Goal: Task Accomplishment & Management: Complete application form

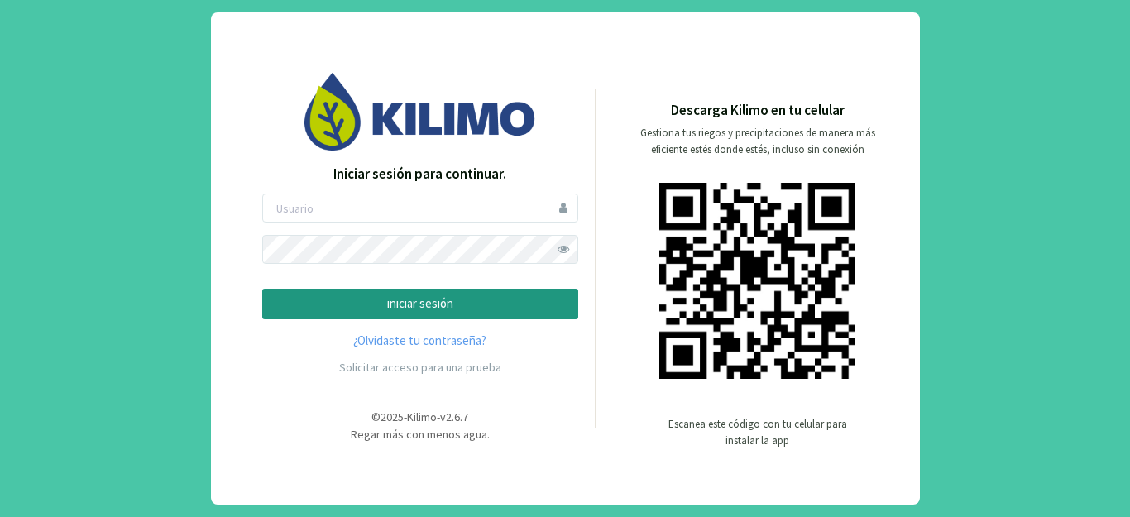
type input "[EMAIL_ADDRESS][DOMAIN_NAME]"
click at [262, 289] on button "iniciar sesión" at bounding box center [420, 304] width 316 height 31
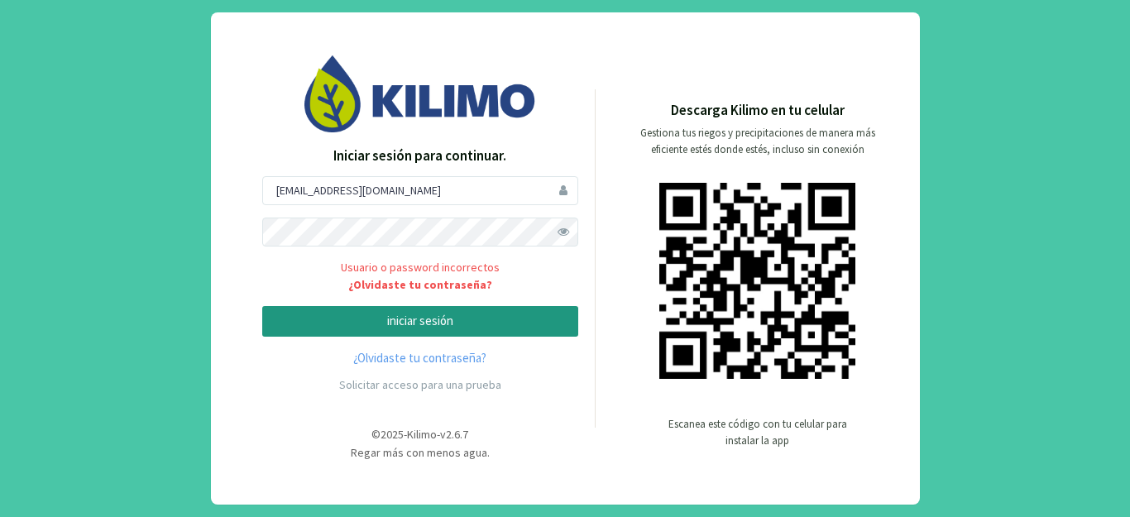
click at [563, 233] on span at bounding box center [563, 232] width 29 height 29
click at [381, 325] on p "iniciar sesión" at bounding box center [420, 321] width 288 height 19
click at [471, 325] on p "iniciar sesión" at bounding box center [420, 321] width 288 height 19
click at [262, 306] on button "iniciar sesión" at bounding box center [420, 321] width 316 height 31
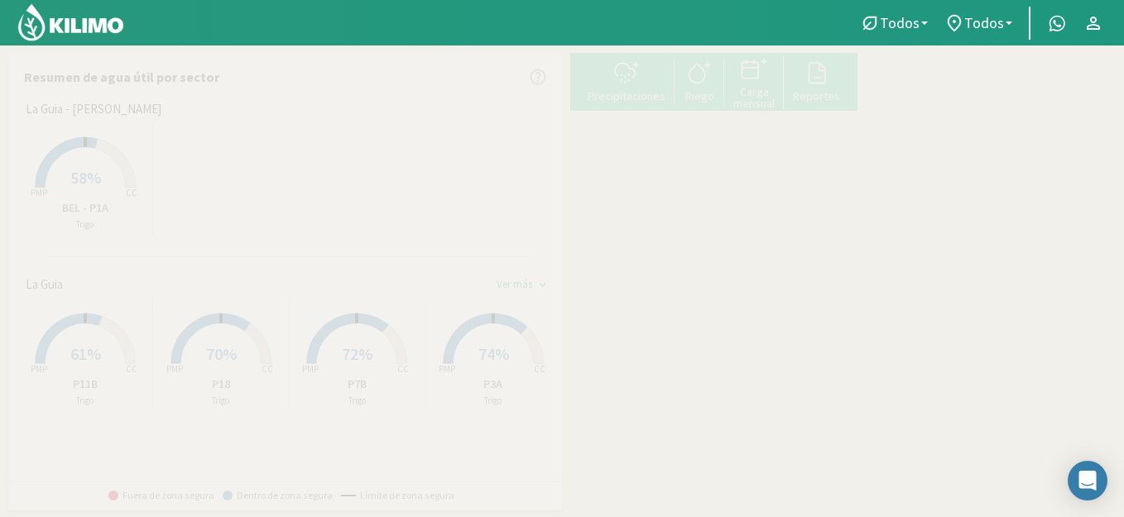
click at [348, 377] on p "P7B" at bounding box center [357, 384] width 135 height 17
click at [359, 365] on rect at bounding box center [356, 366] width 132 height 132
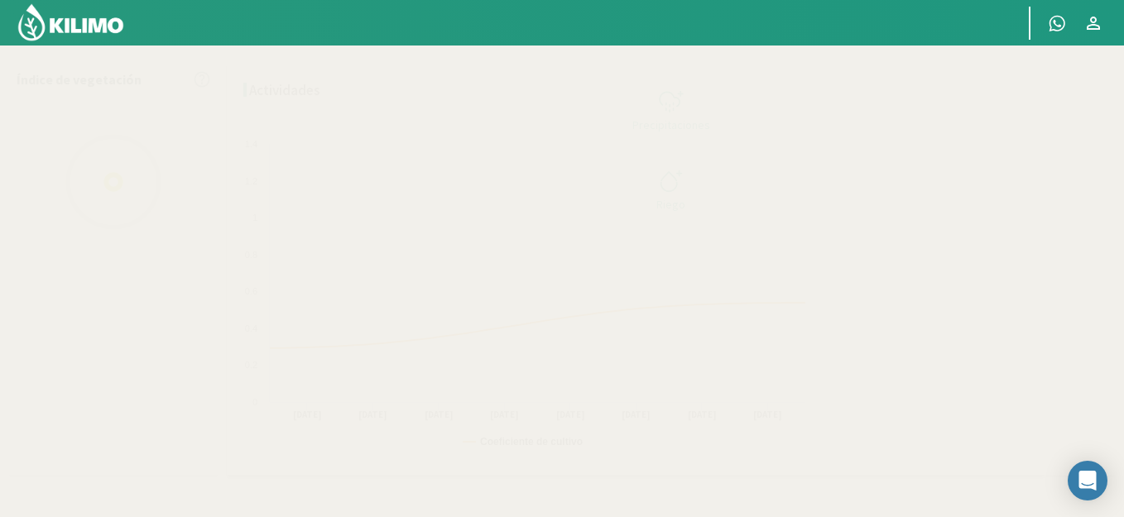
select select "3: Object"
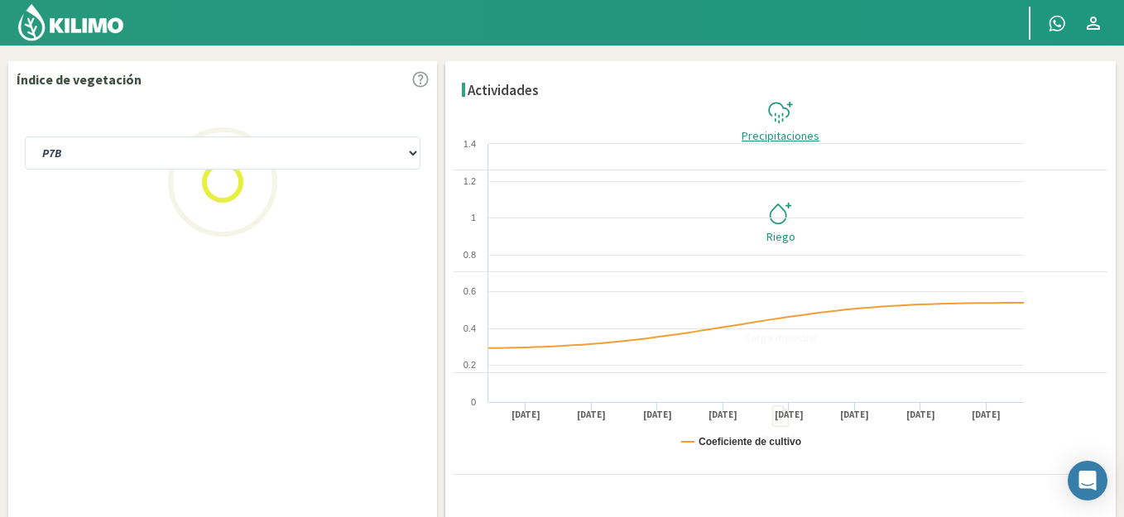
click at [1042, 130] on div "Precipitaciones" at bounding box center [780, 136] width 644 height 12
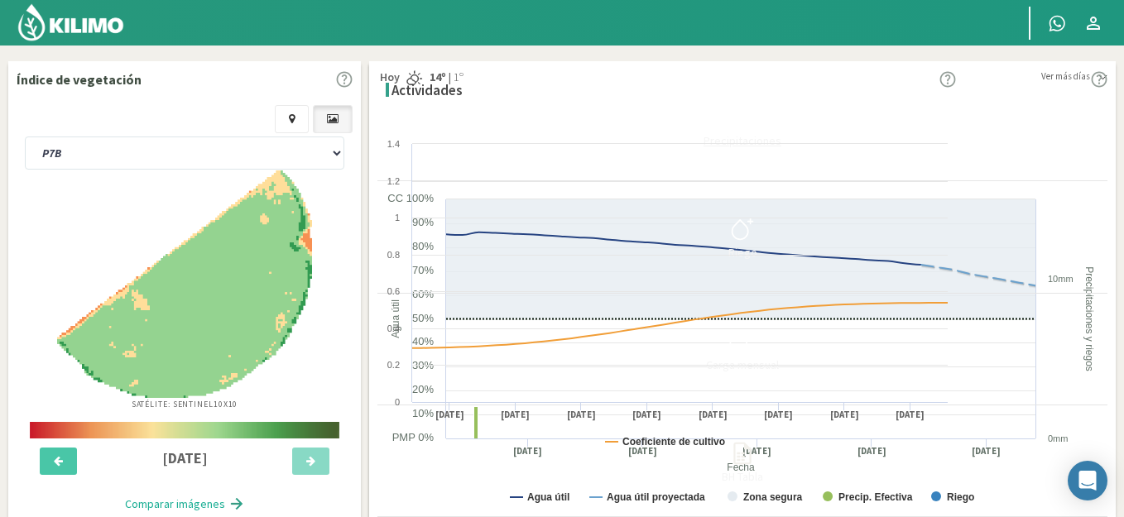
click at [1062, 135] on div "Precipitaciones" at bounding box center [742, 141] width 720 height 12
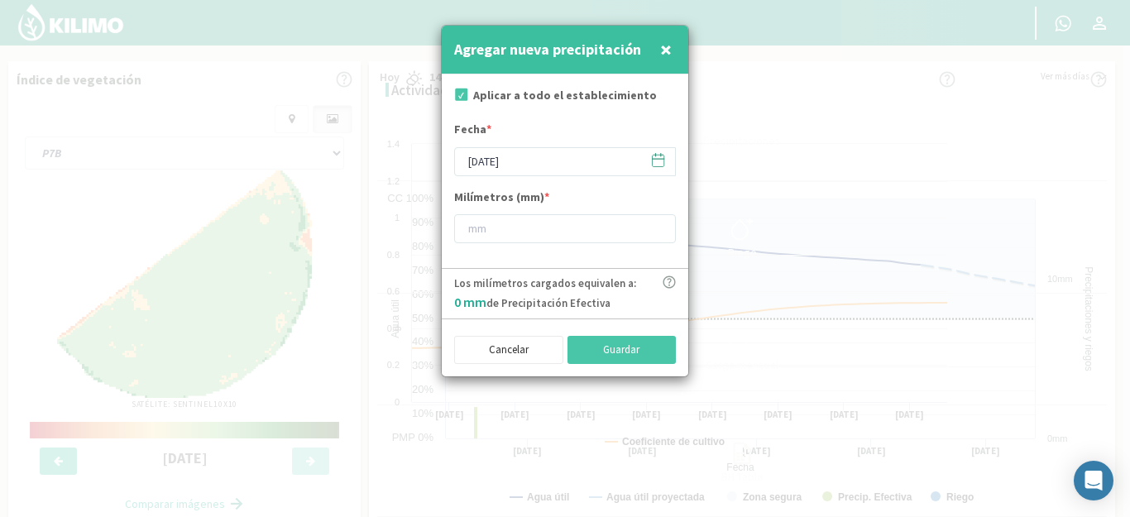
click at [612, 100] on label "Aplicar a todo el establecimiento" at bounding box center [565, 95] width 184 height 17
click at [564, 98] on label "Aplicar a todo el establecimiento" at bounding box center [565, 95] width 184 height 17
click at [491, 97] on label "Aplicar a todo el establecimiento" at bounding box center [565, 95] width 184 height 17
click at [459, 95] on input "checkbox" at bounding box center [460, 97] width 17 height 17
checkbox input "false"
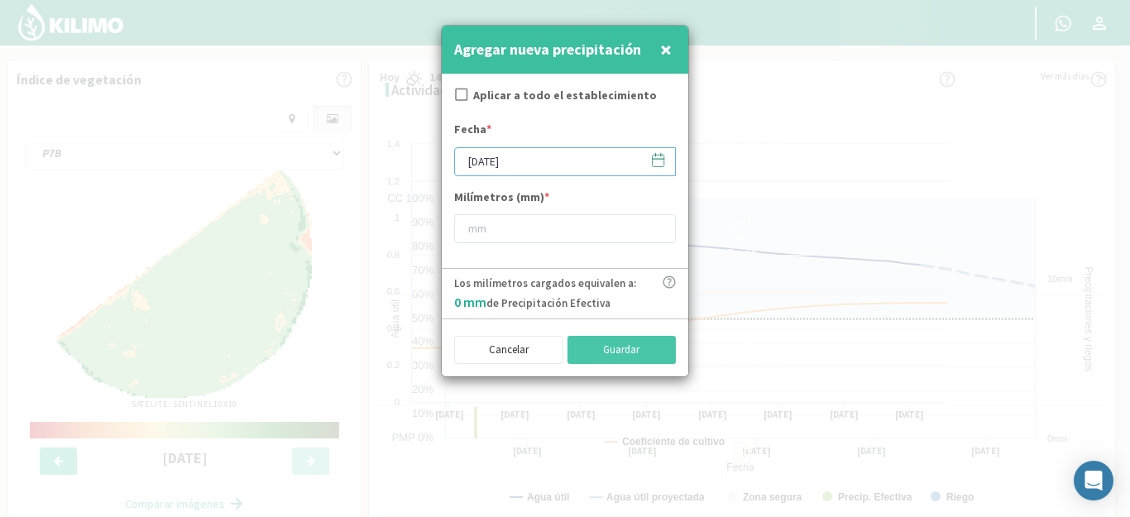
click at [544, 162] on input "[DATE]" at bounding box center [565, 161] width 222 height 29
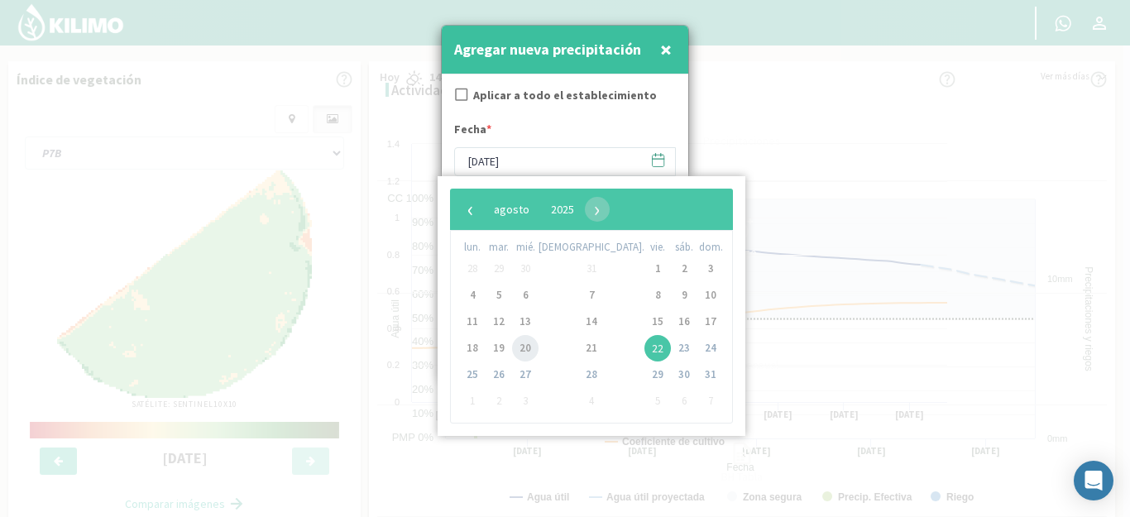
drag, startPoint x: 549, startPoint y: 343, endPoint x: 536, endPoint y: 346, distance: 13.5
click at [536, 346] on span "20" at bounding box center [525, 348] width 26 height 26
type input "[DATE]"
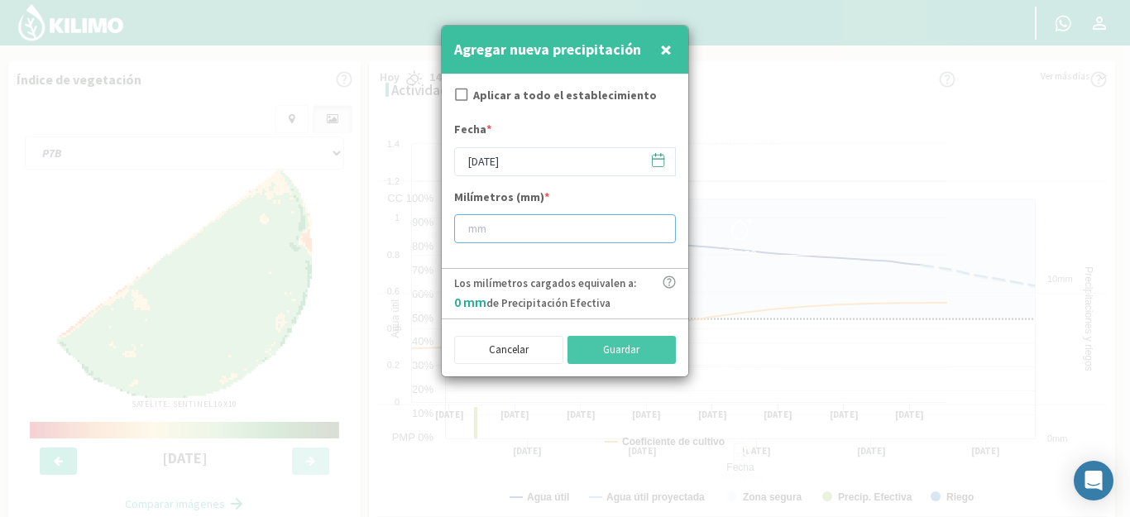
click at [545, 227] on input "number" at bounding box center [565, 228] width 222 height 29
type input "12"
click at [613, 346] on button "Guardar" at bounding box center [622, 350] width 109 height 28
checkbox input "true"
type input "[DATE]"
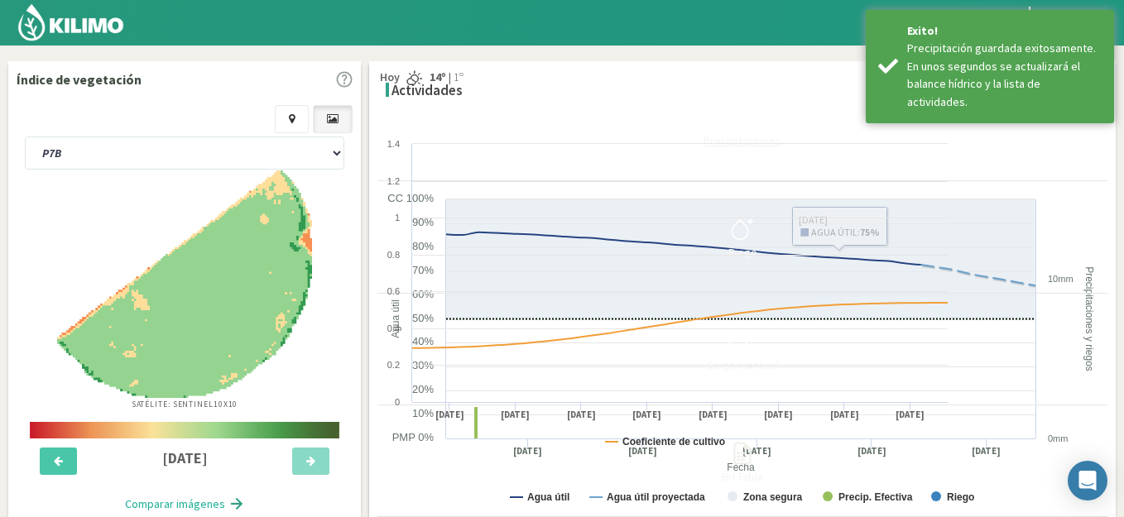
click at [1045, 135] on div "Precipitaciones" at bounding box center [742, 141] width 720 height 12
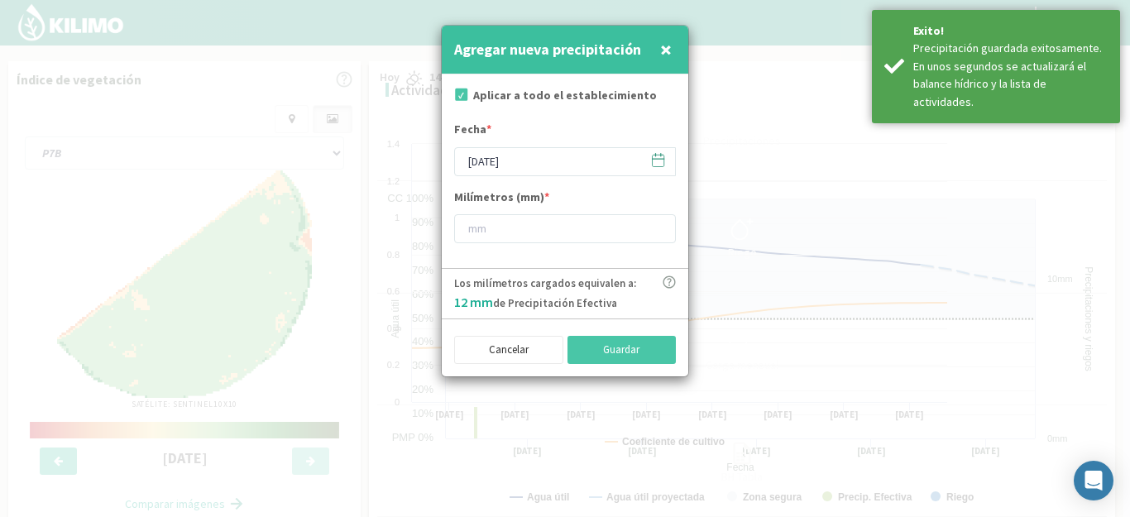
click at [463, 92] on input "checkbox" at bounding box center [460, 97] width 17 height 17
checkbox input "false"
click at [515, 234] on input "number" at bounding box center [565, 228] width 222 height 29
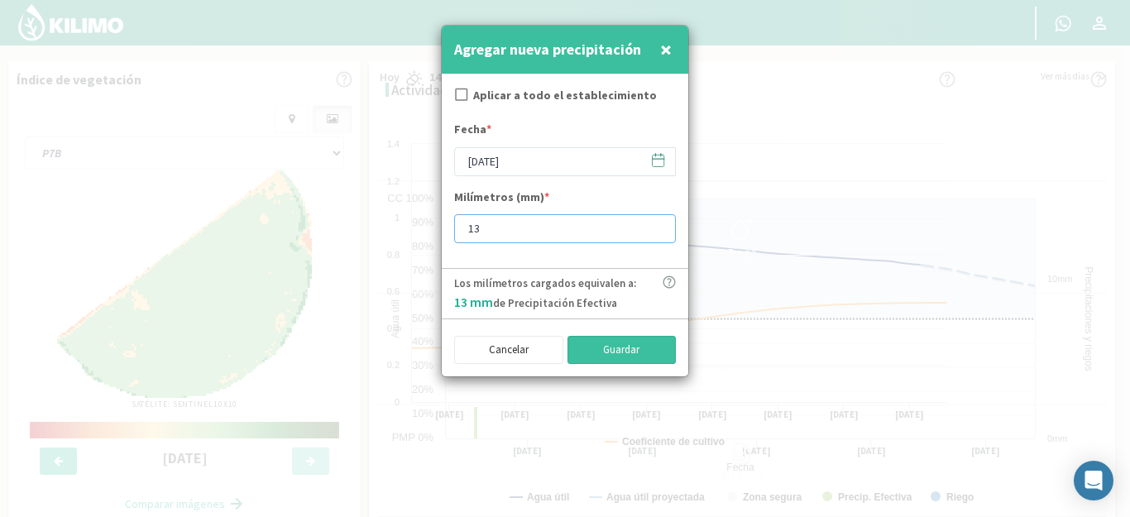
type input "13"
click at [597, 357] on button "Guardar" at bounding box center [622, 350] width 109 height 28
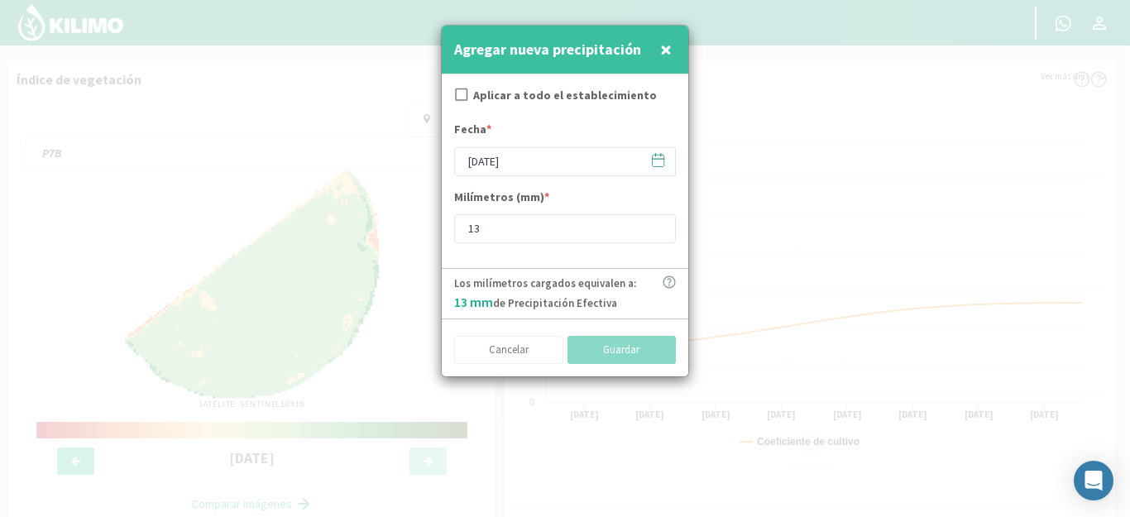
checkbox input "true"
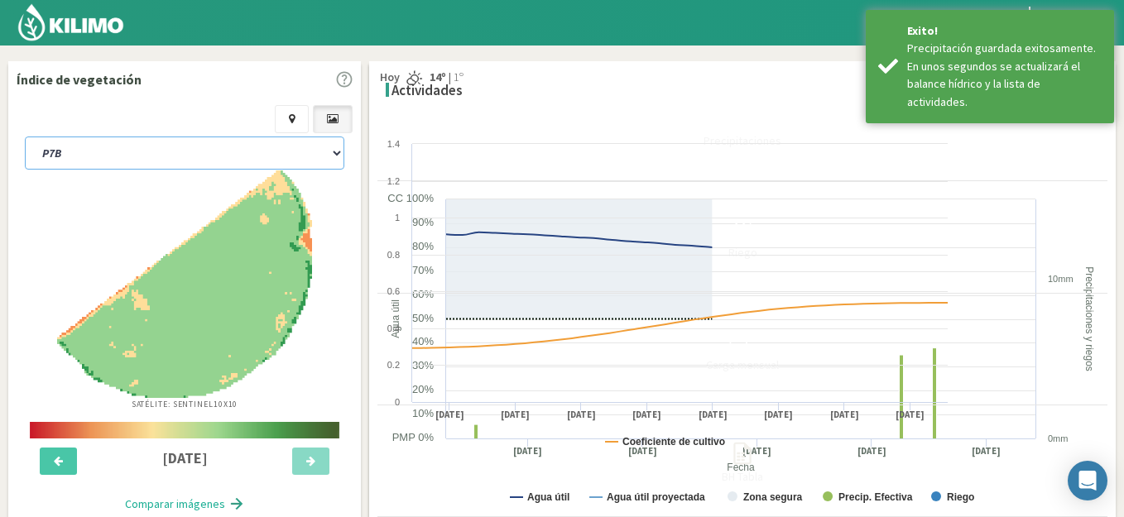
click at [182, 152] on select "P11B P18 P3A P7B SCP2A" at bounding box center [184, 153] width 319 height 33
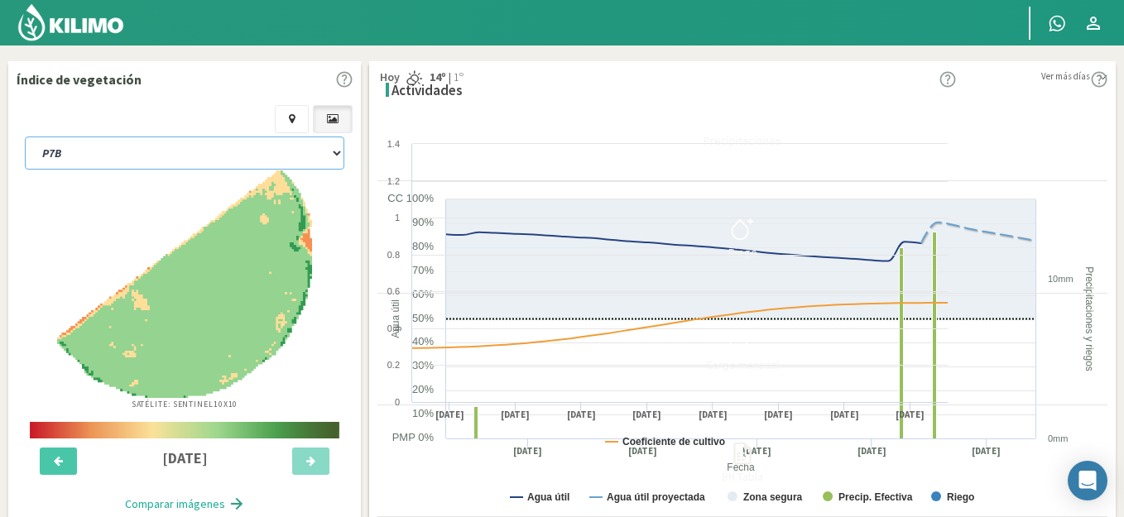
select select "2: Object"
click at [25, 137] on select "P11B P18 P3A P7B SCP2A" at bounding box center [184, 153] width 319 height 33
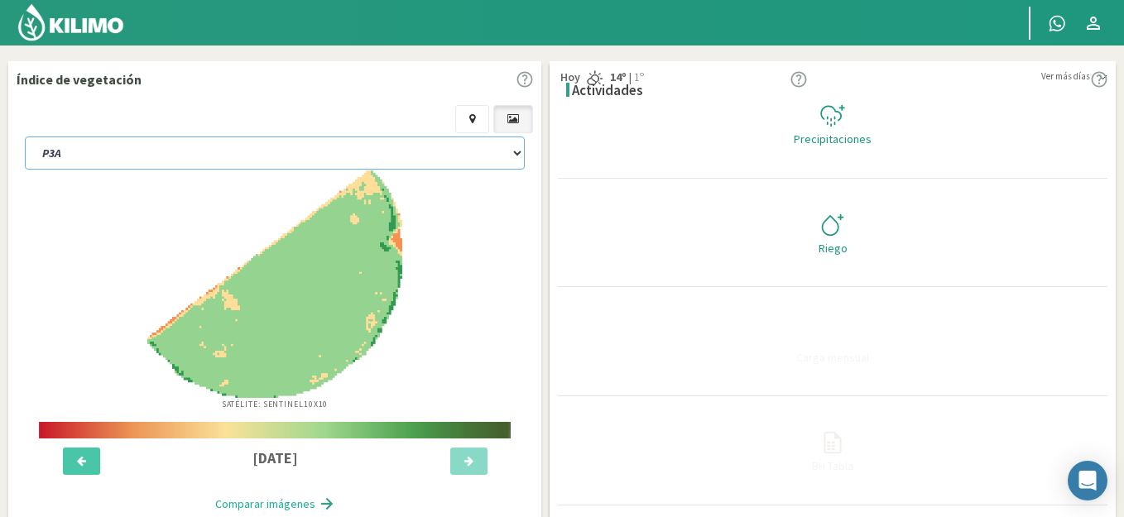
select select "2: Object"
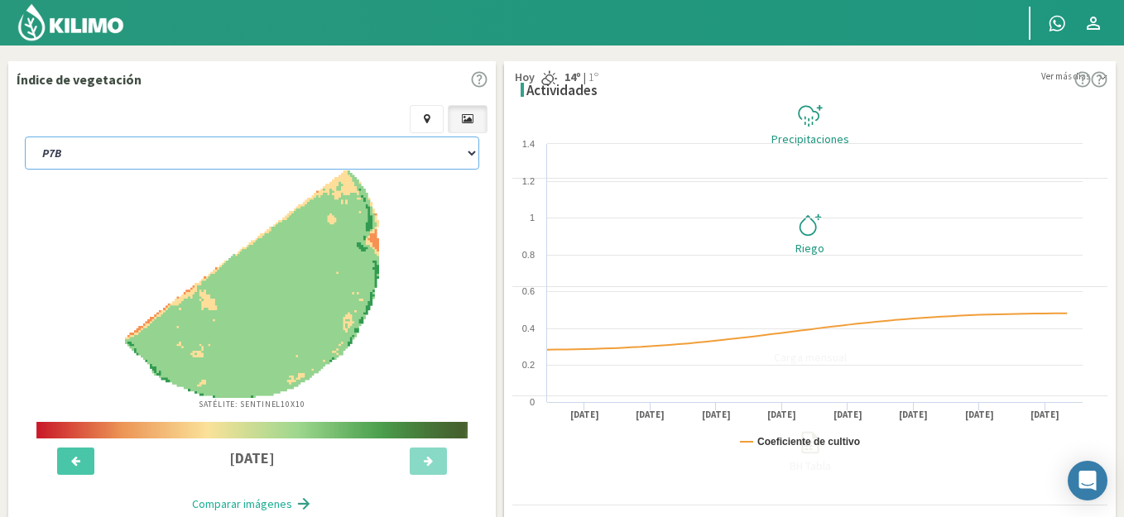
select select "7: Object"
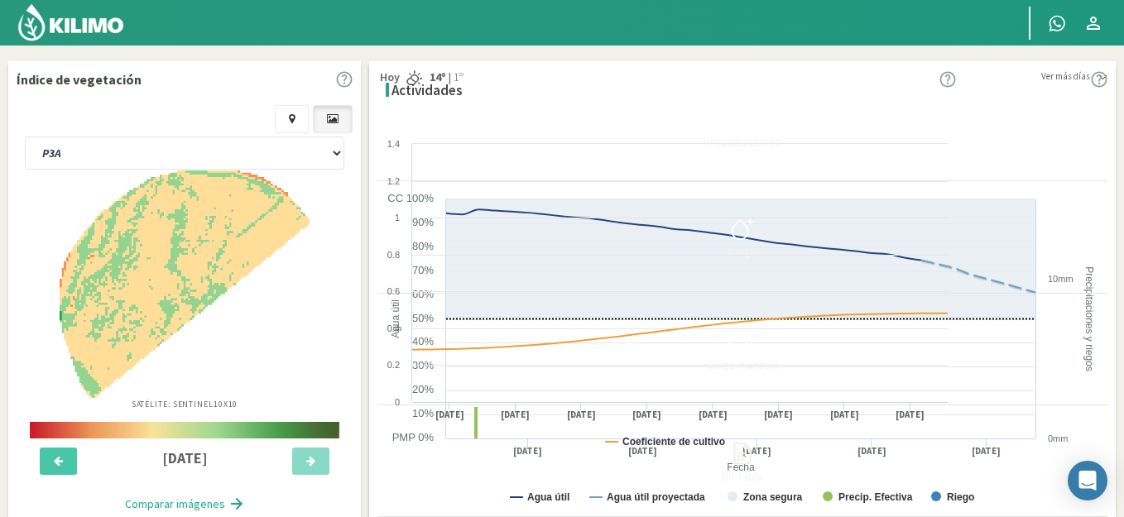
click at [1043, 137] on div "Precipitaciones" at bounding box center [742, 141] width 720 height 12
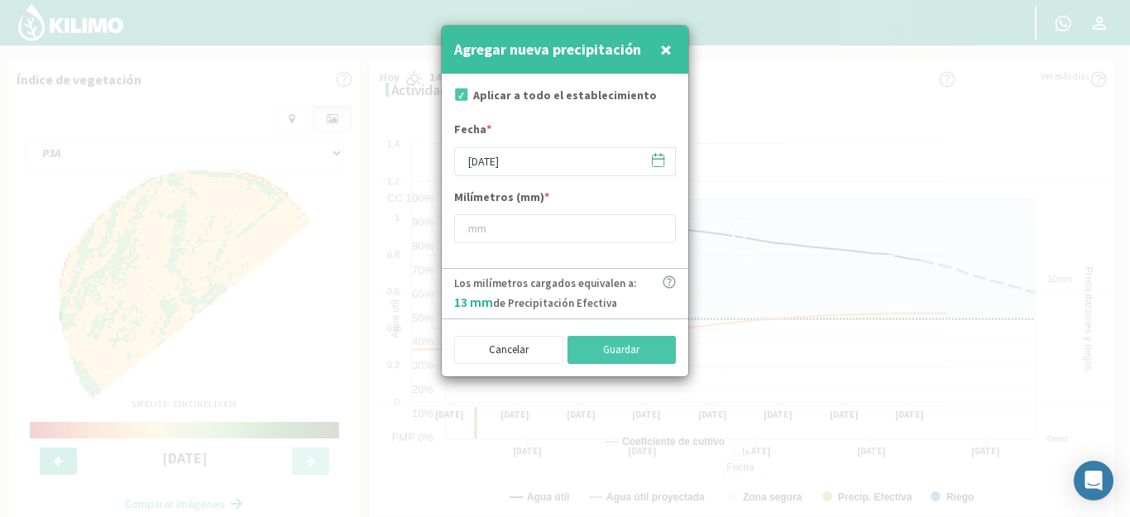
click at [461, 94] on input "checkbox" at bounding box center [460, 97] width 17 height 17
checkbox input "false"
click at [541, 163] on input "[DATE]" at bounding box center [565, 161] width 222 height 29
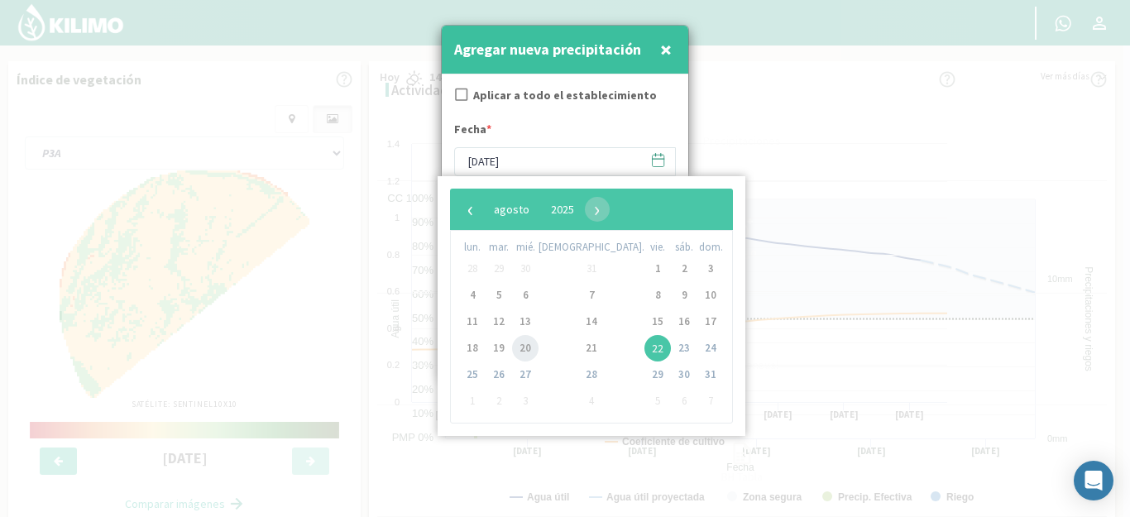
click at [534, 355] on span "20" at bounding box center [525, 348] width 26 height 26
type input "[DATE]"
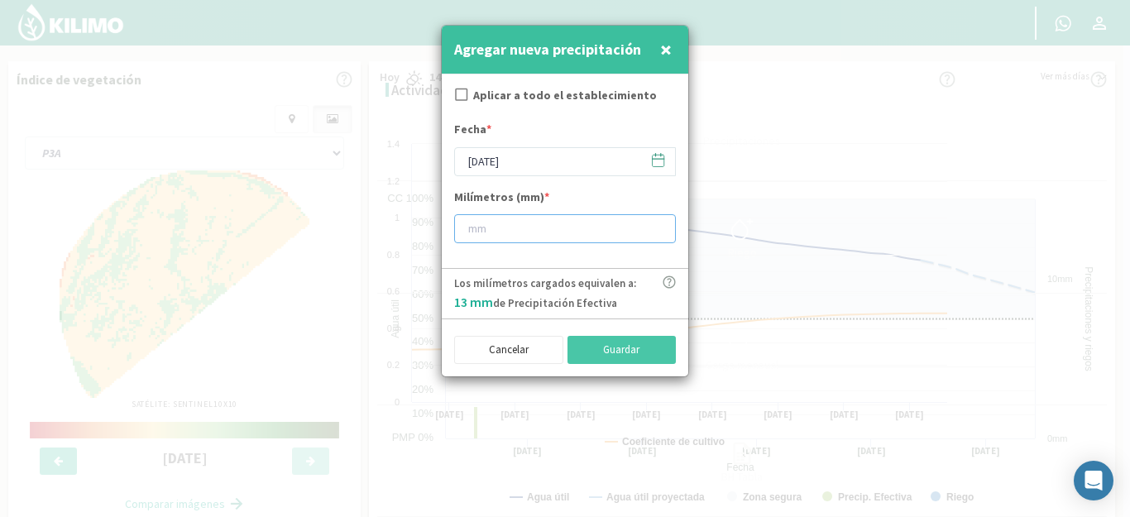
click at [562, 224] on input "number" at bounding box center [565, 228] width 222 height 29
type input "12"
click at [645, 347] on button "Guardar" at bounding box center [622, 350] width 109 height 28
checkbox input "true"
type input "[DATE]"
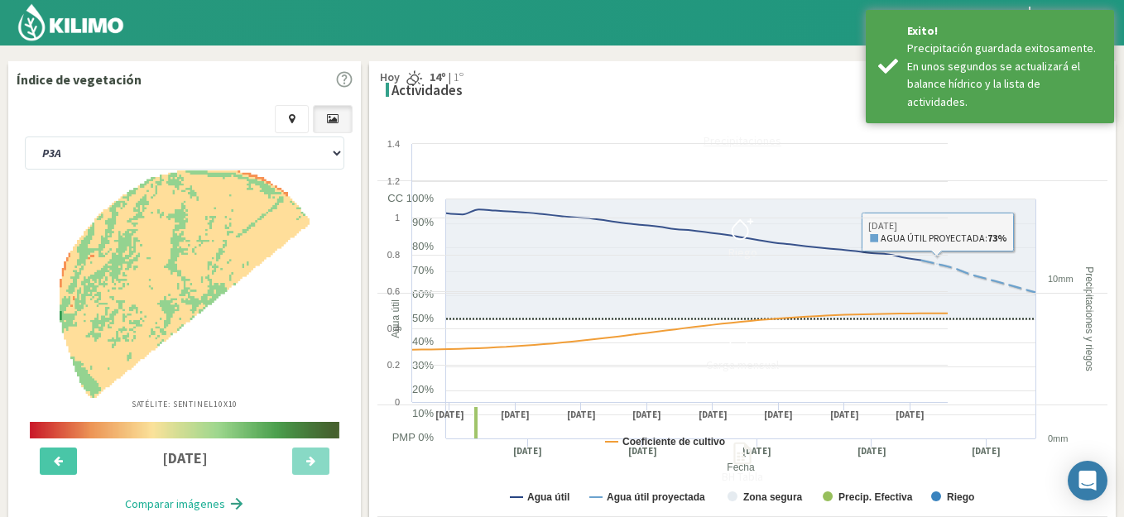
click at [1041, 137] on div "Precipitaciones" at bounding box center [742, 141] width 720 height 12
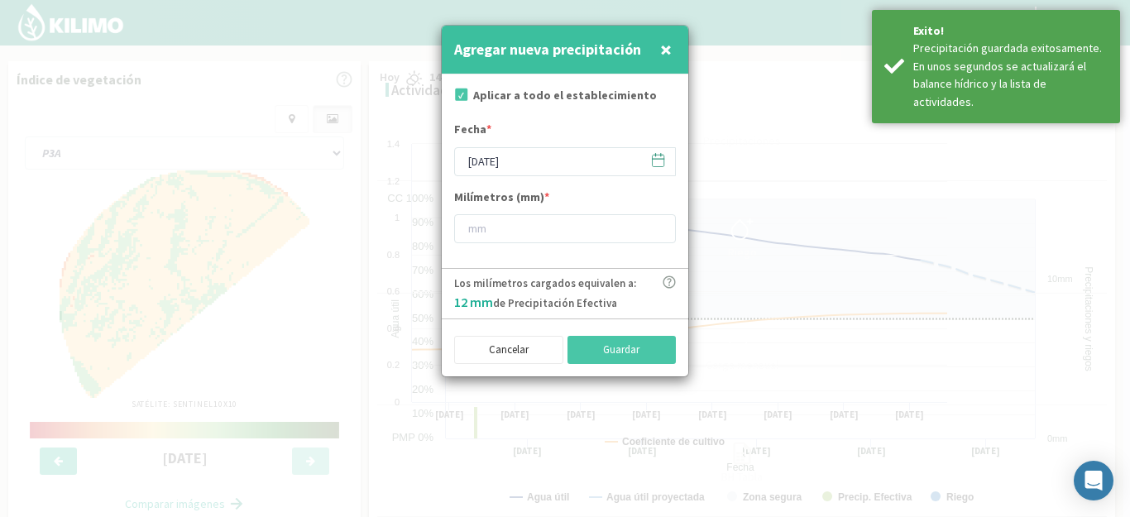
click at [462, 96] on input "checkbox" at bounding box center [460, 97] width 17 height 17
checkbox input "false"
click at [526, 156] on input "[DATE]" at bounding box center [565, 161] width 222 height 29
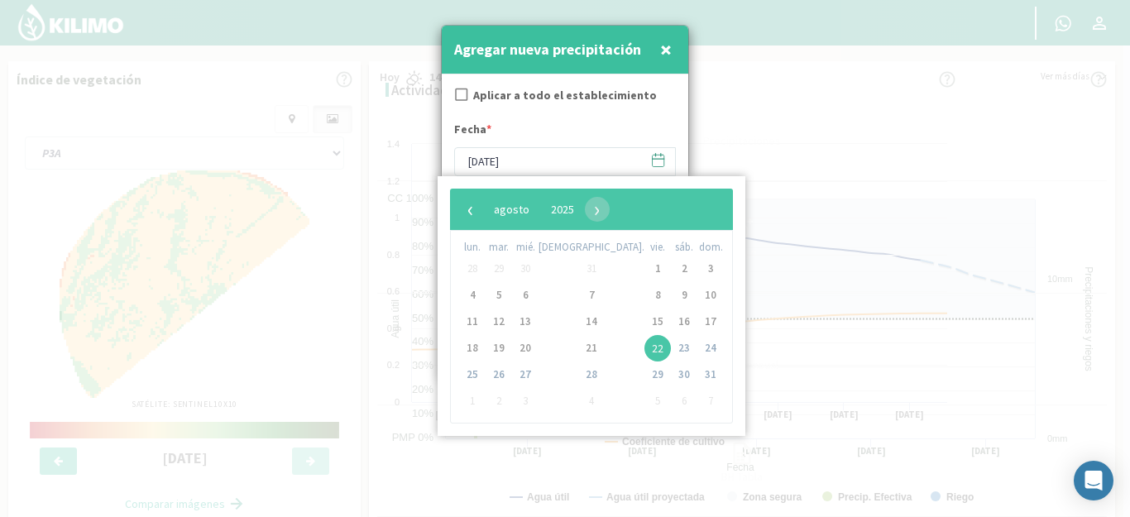
click at [640, 126] on div "Fecha * [DATE]" at bounding box center [565, 148] width 222 height 55
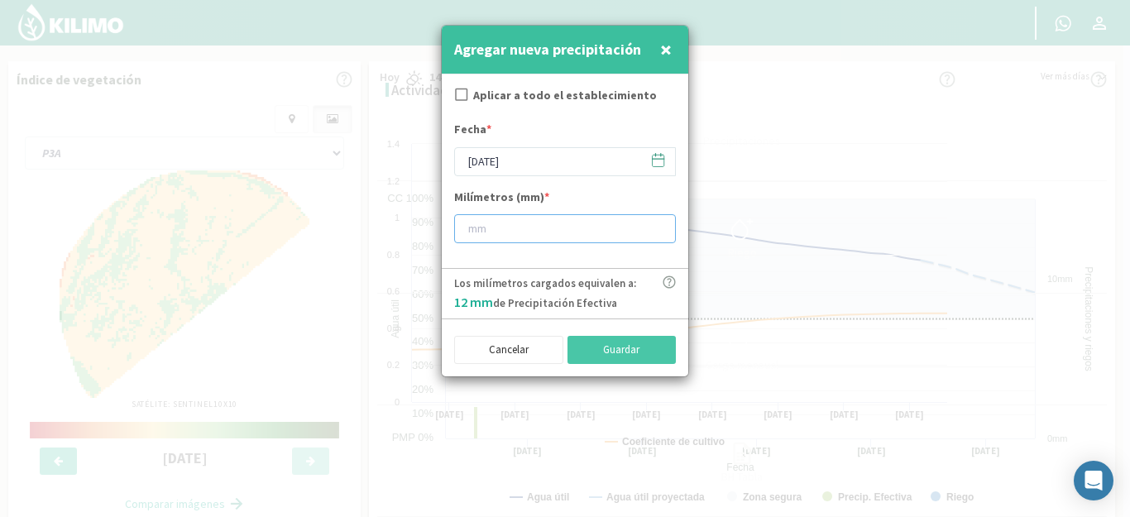
click at [569, 230] on input "number" at bounding box center [565, 228] width 222 height 29
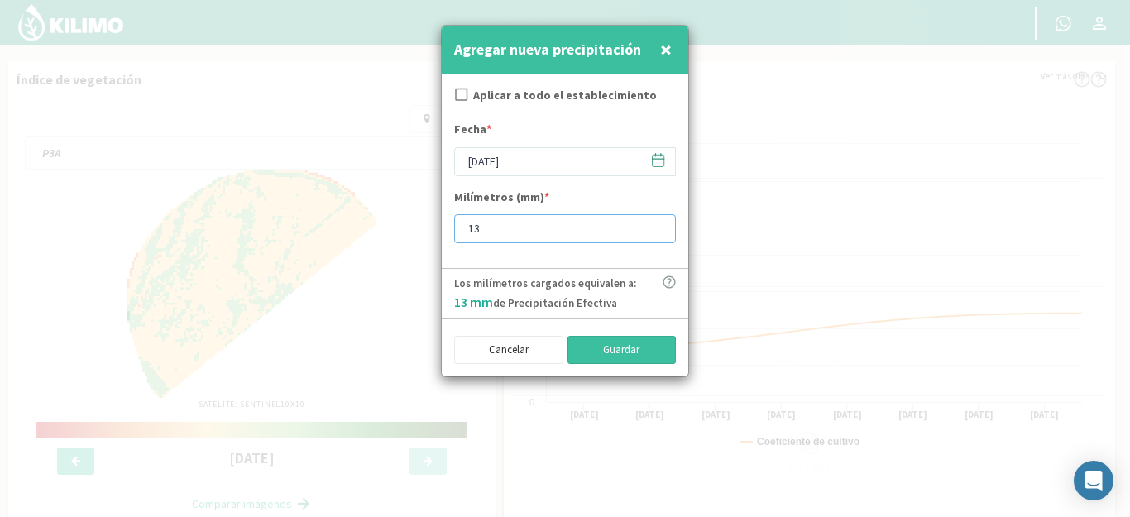
type input "13"
click at [593, 348] on button "Guardar" at bounding box center [622, 350] width 109 height 28
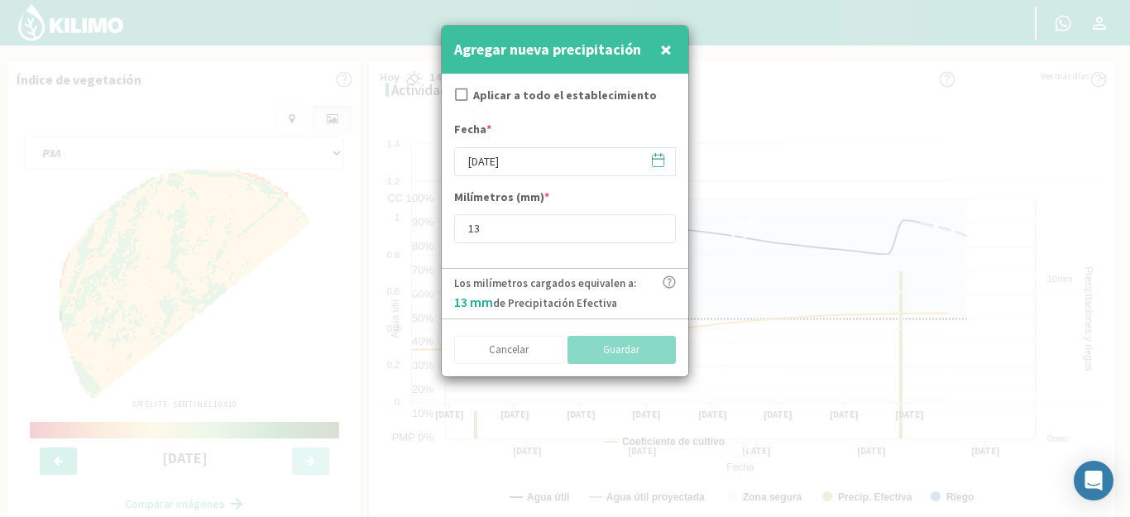
checkbox input "true"
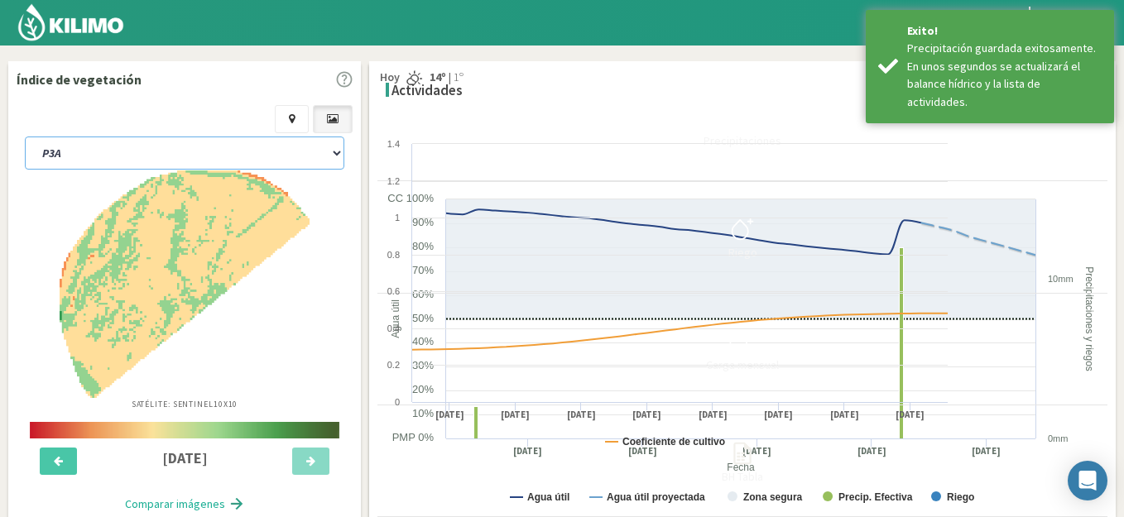
click at [179, 150] on select "P11B P18 P3A P7B SCP2A" at bounding box center [184, 153] width 319 height 33
select select "5: Object"
click at [25, 137] on select "P11B P18 P3A P7B SCP2A" at bounding box center [184, 153] width 319 height 33
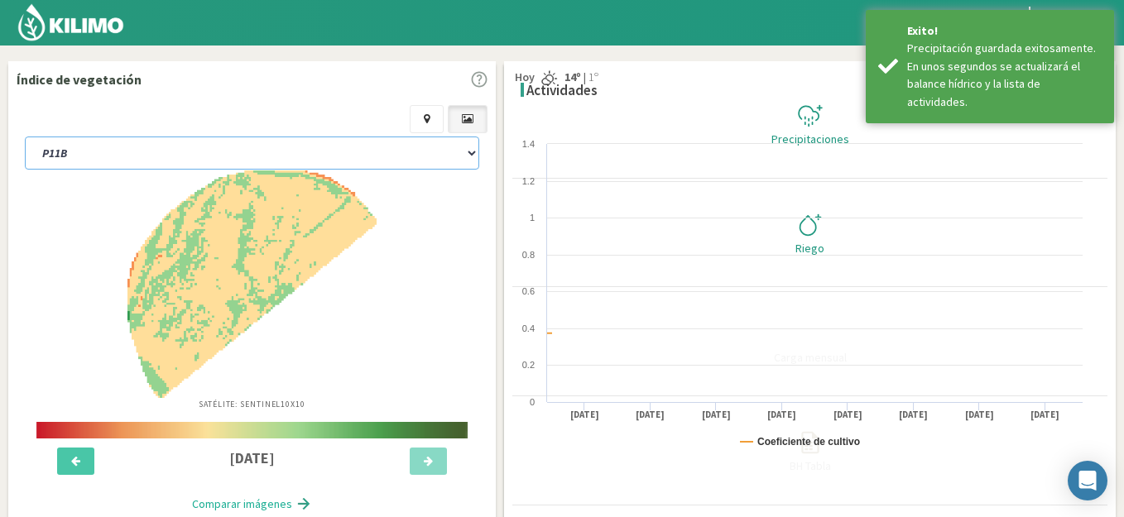
select select "4: Object"
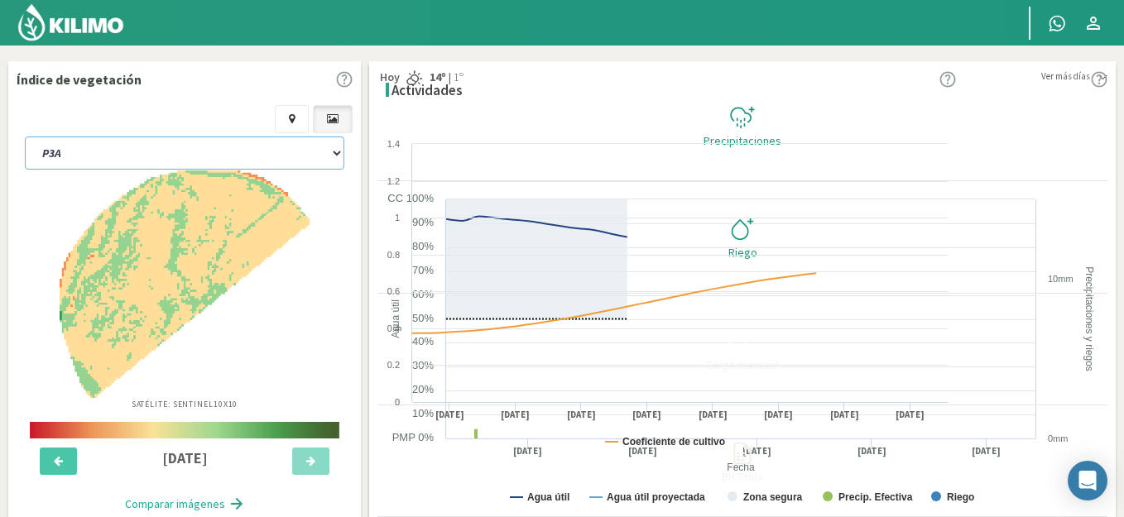
select select "10: Object"
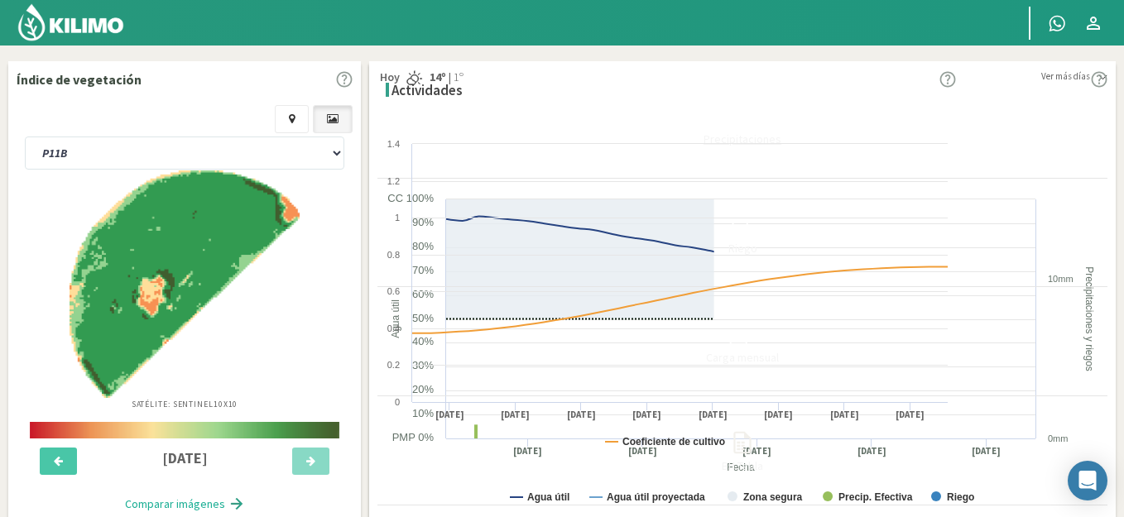
click at [1049, 136] on div "Precipitaciones" at bounding box center [742, 139] width 720 height 12
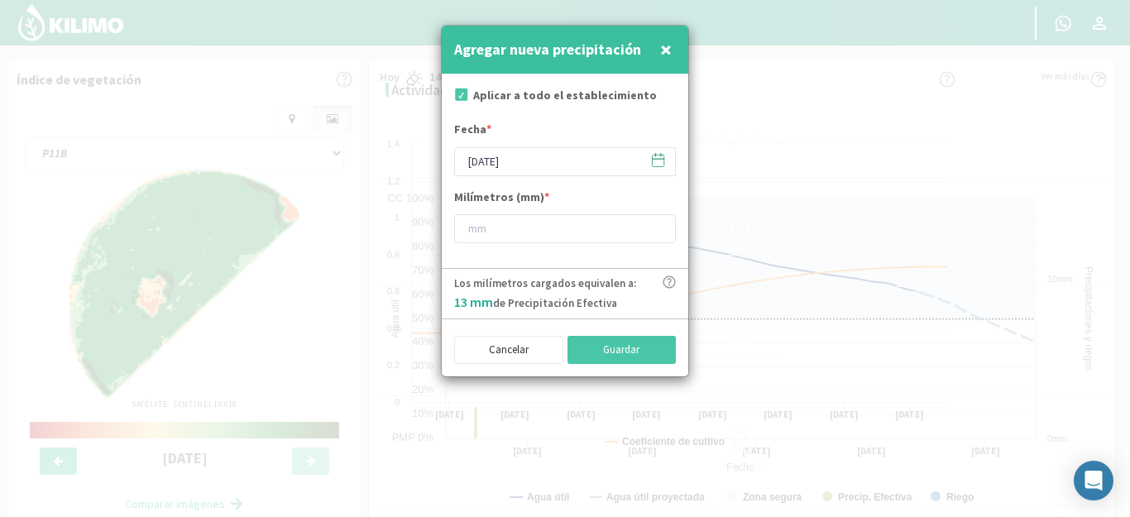
click at [530, 88] on label "Aplicar a todo el establecimiento" at bounding box center [565, 95] width 184 height 17
click at [516, 98] on label "Aplicar a todo el establecimiento" at bounding box center [565, 95] width 184 height 17
click at [459, 94] on input "checkbox" at bounding box center [460, 97] width 17 height 17
checkbox input "false"
click at [525, 232] on input "number" at bounding box center [565, 228] width 222 height 29
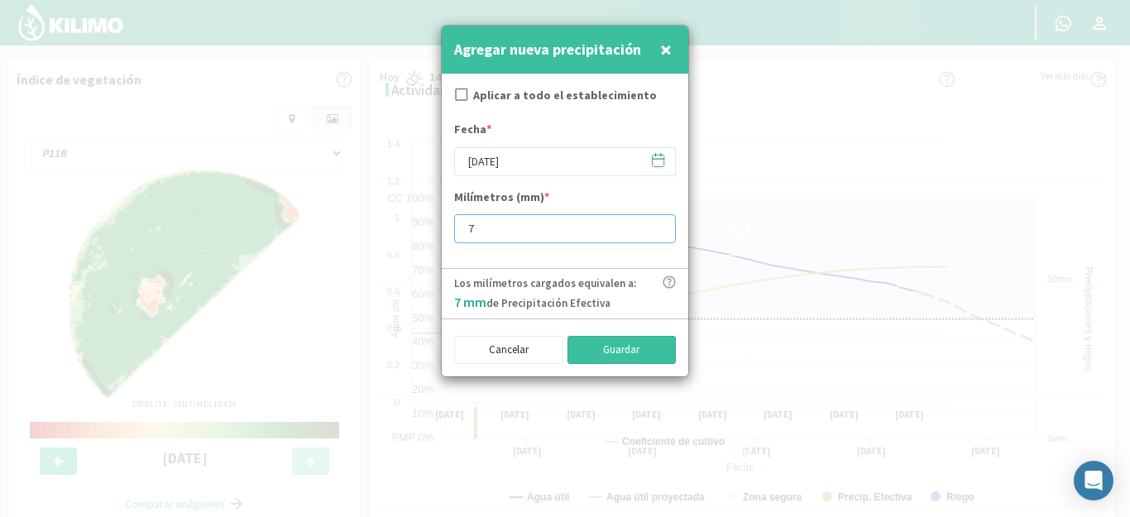
type input "7"
click at [602, 353] on button "Guardar" at bounding box center [622, 350] width 109 height 28
checkbox input "true"
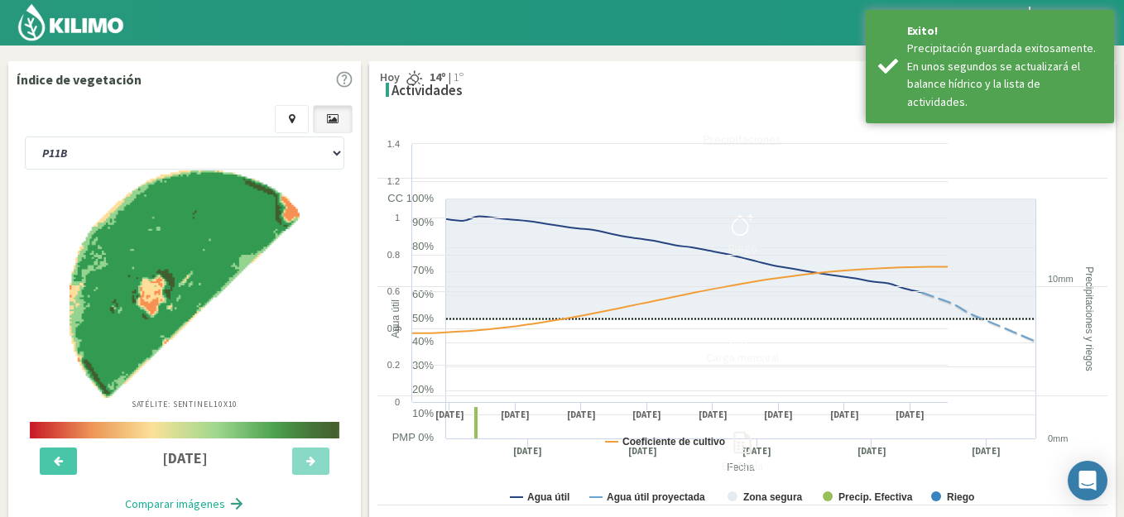
click at [1063, 124] on button "Precipitaciones" at bounding box center [742, 124] width 730 height 109
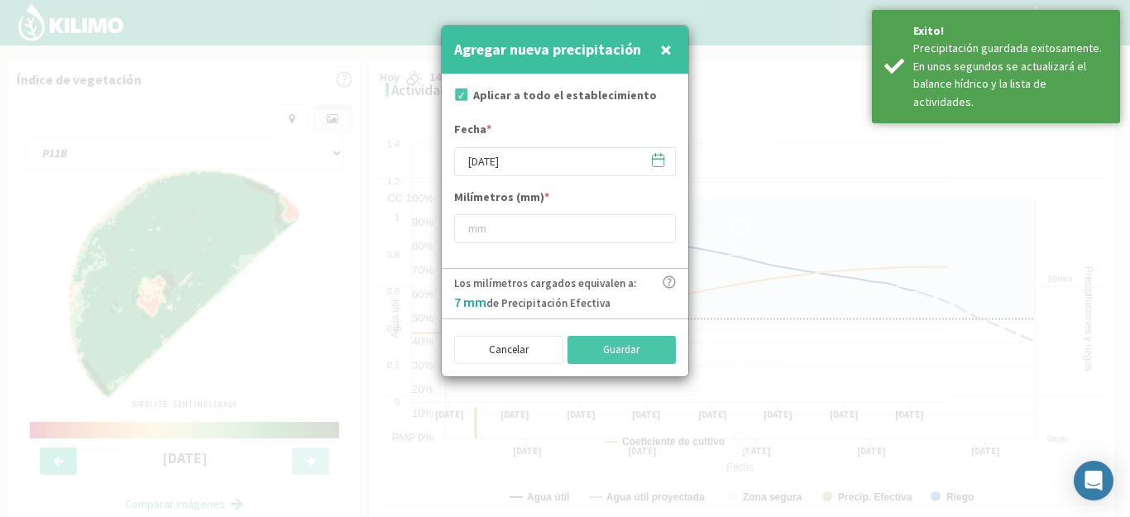
click at [539, 96] on label "Aplicar a todo el establecimiento" at bounding box center [565, 95] width 184 height 17
click at [458, 98] on input "checkbox" at bounding box center [460, 97] width 17 height 17
checkbox input "false"
click at [529, 170] on input "[DATE]" at bounding box center [565, 161] width 222 height 29
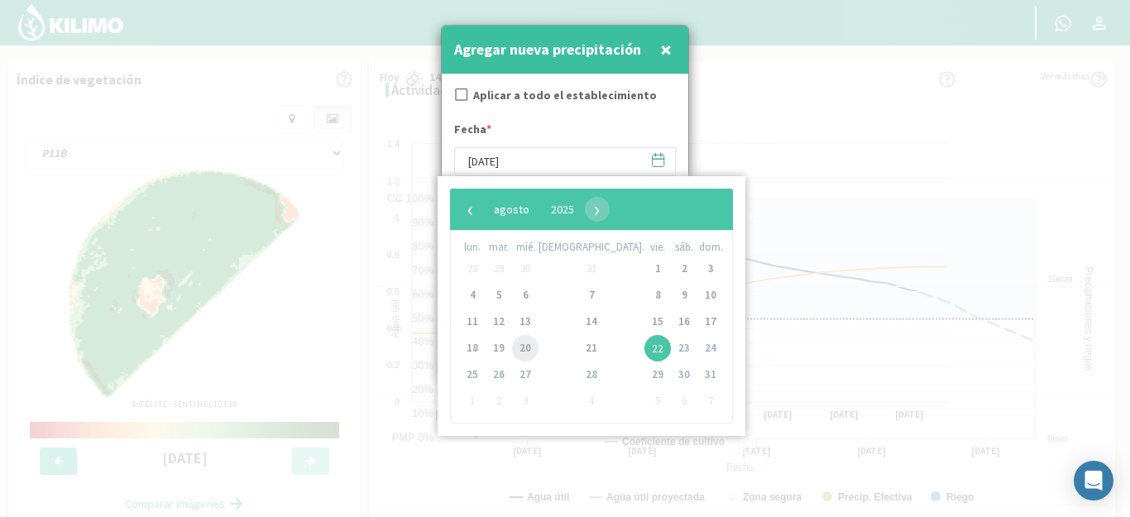
click at [532, 348] on span "20" at bounding box center [525, 348] width 26 height 26
type input "[DATE]"
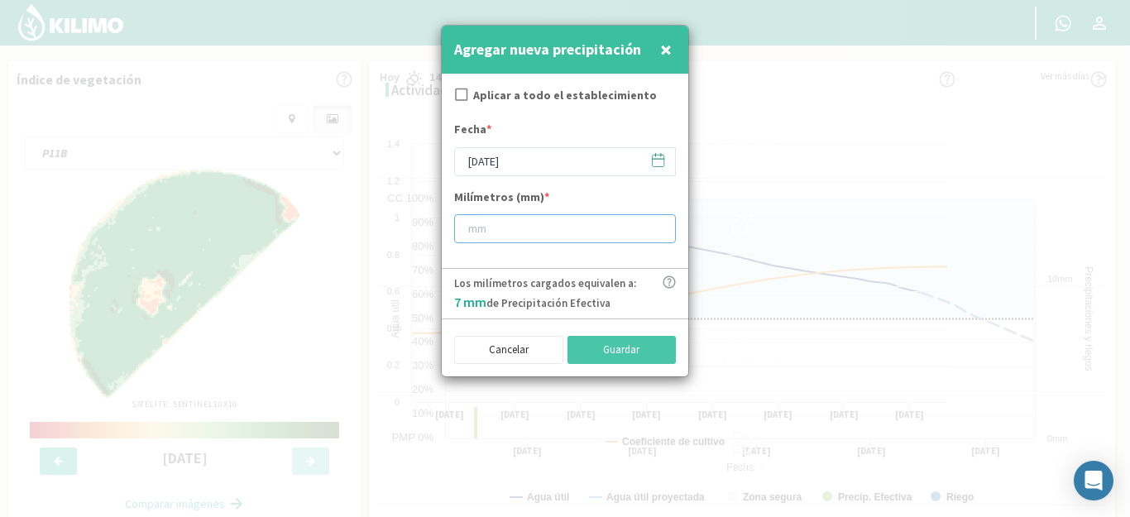
click at [549, 231] on input "number" at bounding box center [565, 228] width 222 height 29
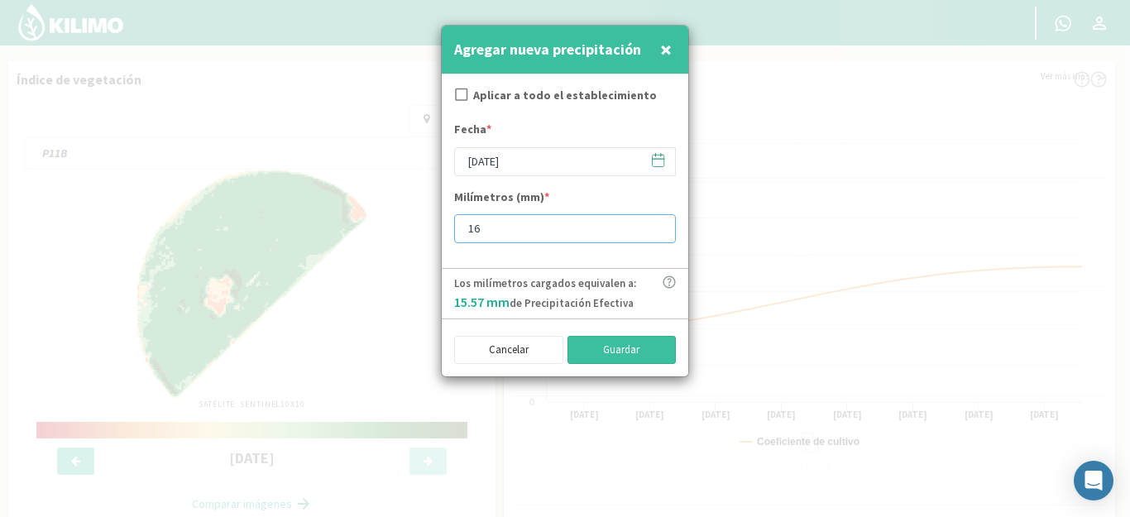
type input "16"
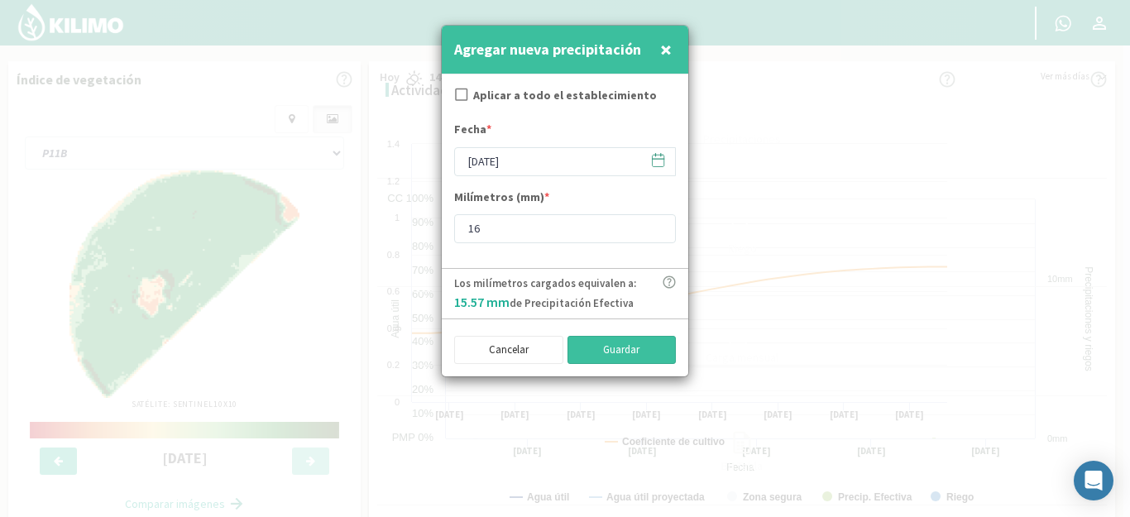
click at [597, 349] on button "Guardar" at bounding box center [622, 350] width 109 height 28
checkbox input "true"
type input "[DATE]"
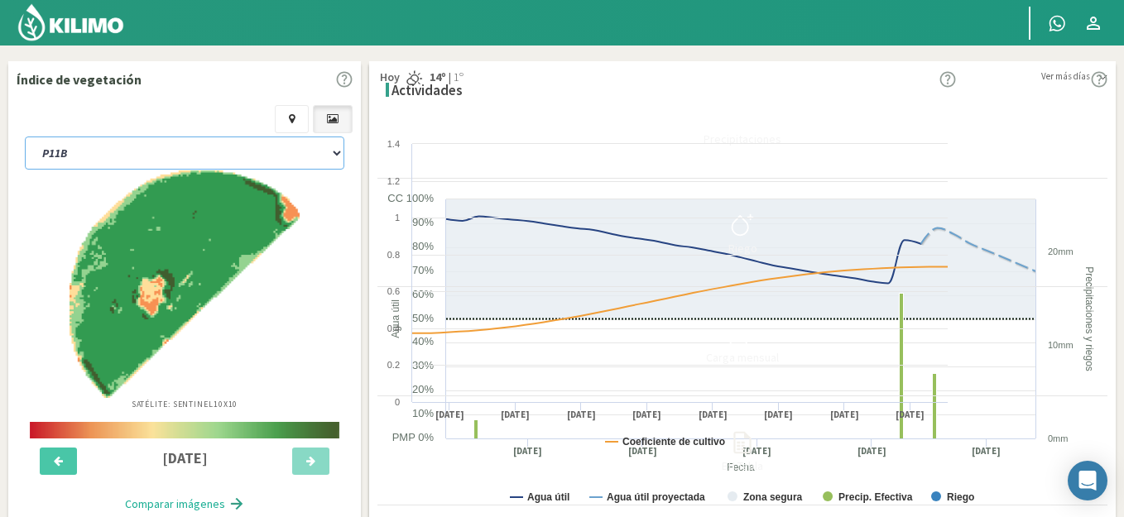
click at [108, 137] on select "P11B P18 P3A P7B SCP2A" at bounding box center [184, 153] width 319 height 33
click at [162, 152] on select "P11B P18 P3A P7B SCP2A" at bounding box center [184, 153] width 319 height 33
select select "11: Object"
click at [25, 137] on select "P11B P18 P3A P7B SCP2A" at bounding box center [184, 153] width 319 height 33
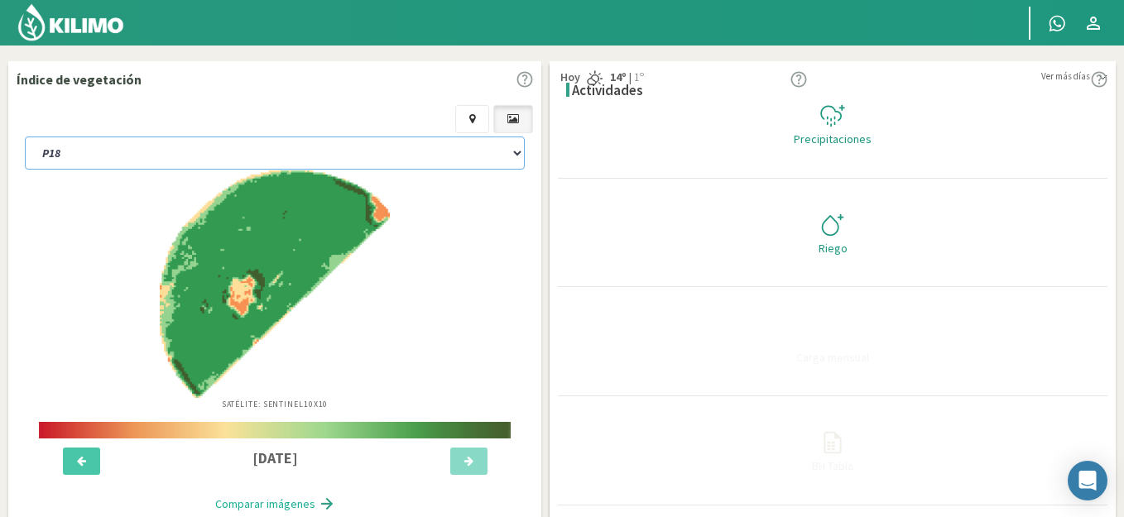
select select "6: Object"
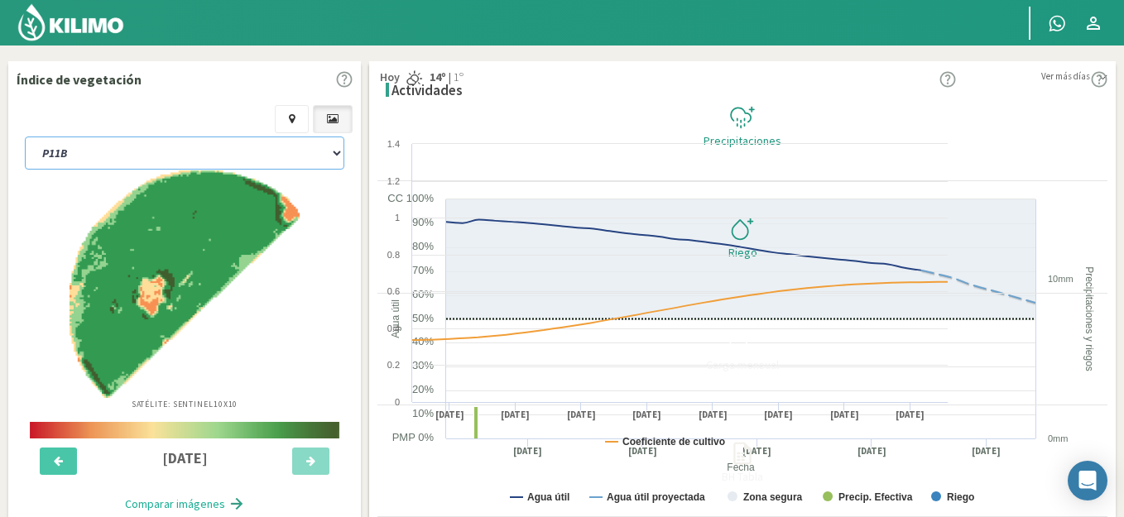
select select "16: Object"
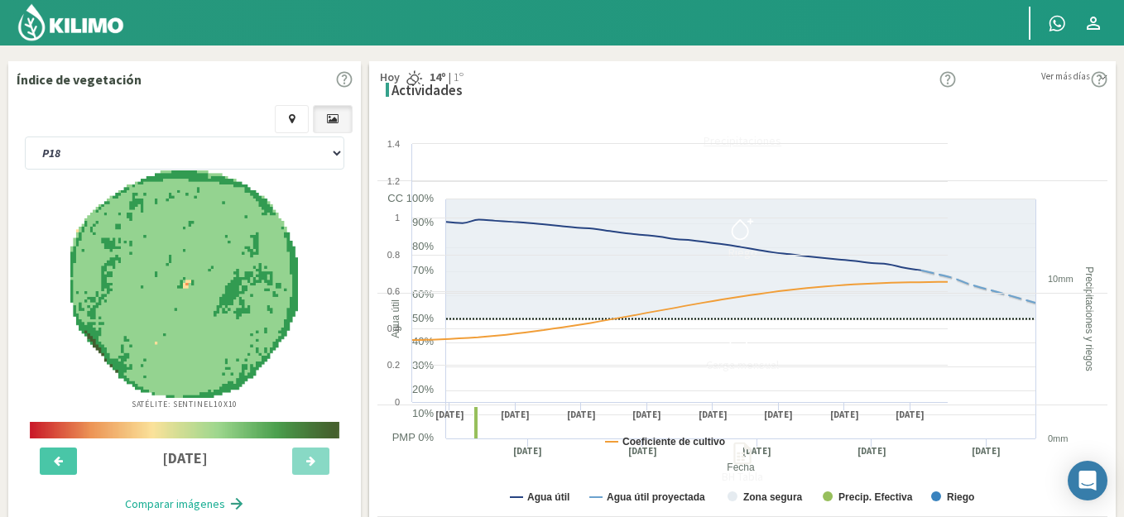
click at [1047, 135] on div "Precipitaciones" at bounding box center [742, 141] width 720 height 12
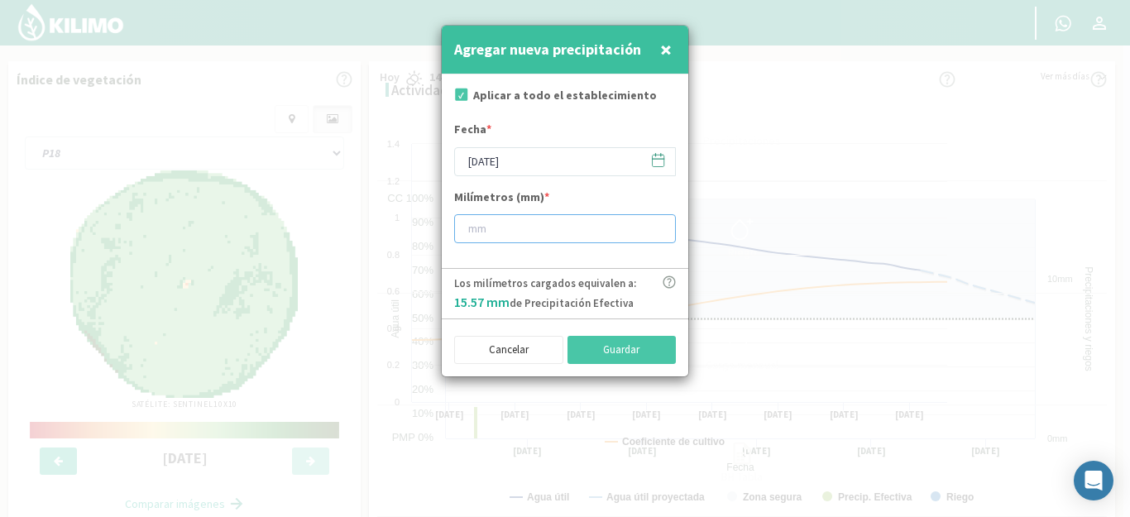
click at [501, 236] on input "number" at bounding box center [565, 228] width 222 height 29
type input "7"
click at [462, 97] on input "checkbox" at bounding box center [460, 97] width 17 height 17
click at [627, 345] on button "Guardar" at bounding box center [622, 350] width 109 height 28
checkbox input "true"
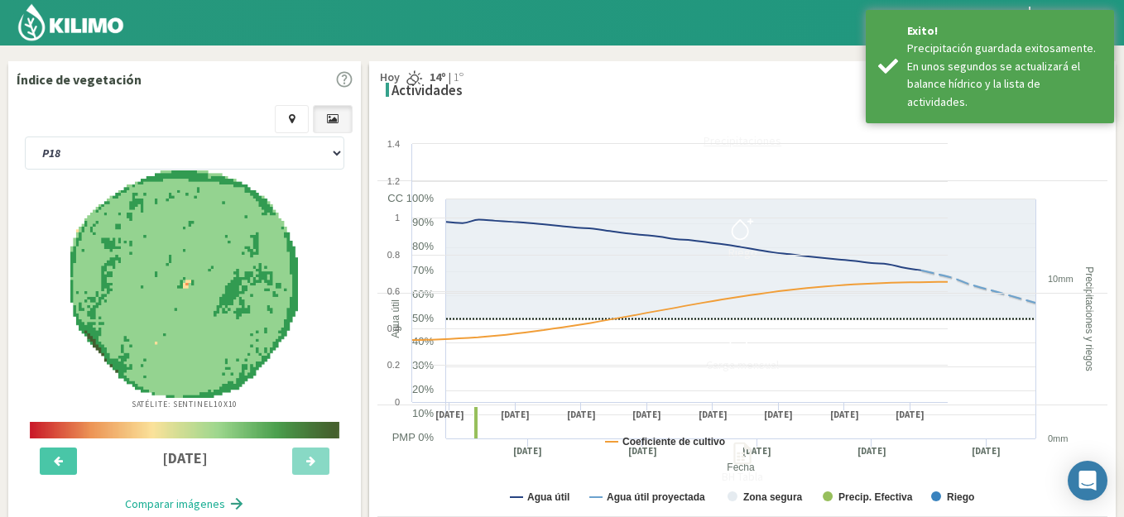
click at [1047, 137] on div "Precipitaciones" at bounding box center [742, 141] width 720 height 12
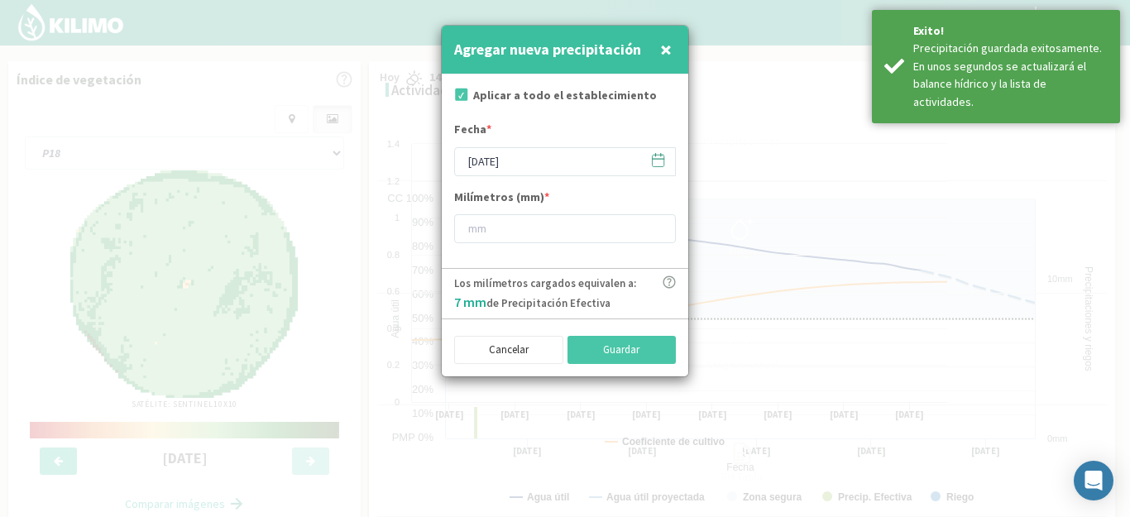
click at [465, 93] on input "checkbox" at bounding box center [460, 97] width 17 height 17
checkbox input "false"
click at [548, 170] on input "[DATE]" at bounding box center [565, 161] width 222 height 29
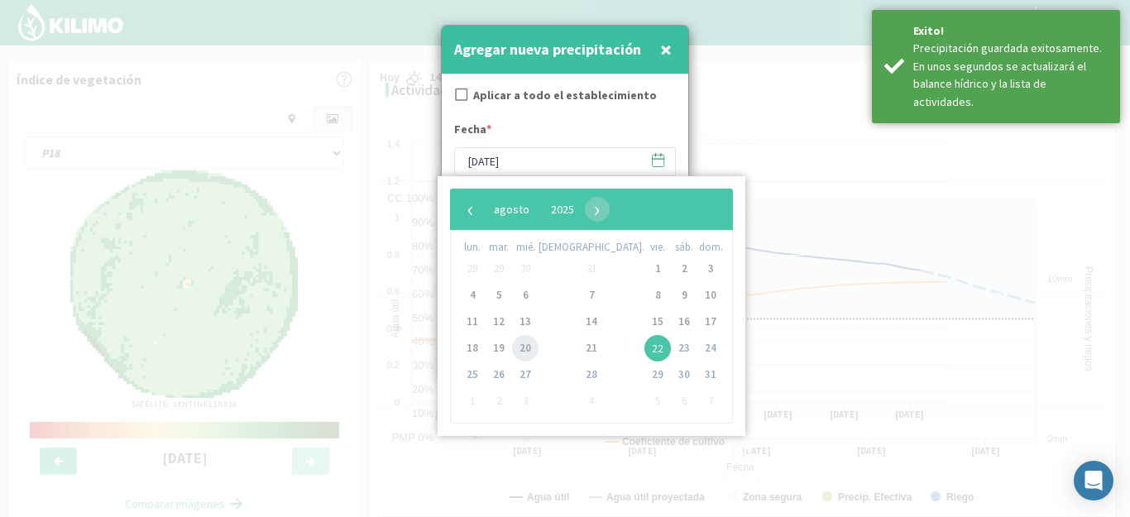
click at [534, 344] on span "20" at bounding box center [525, 348] width 26 height 26
type input "[DATE]"
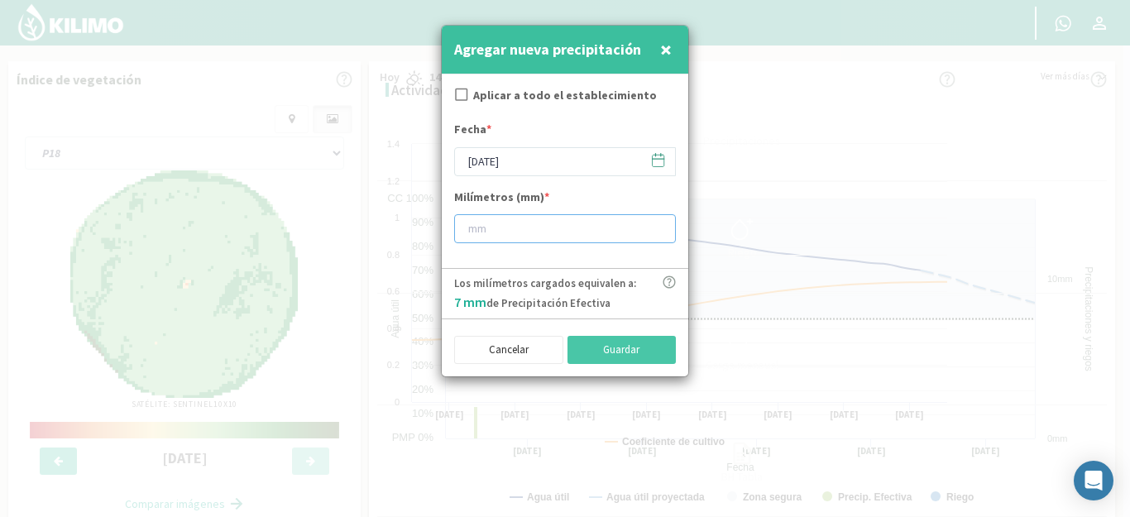
click at [597, 231] on input "number" at bounding box center [565, 228] width 222 height 29
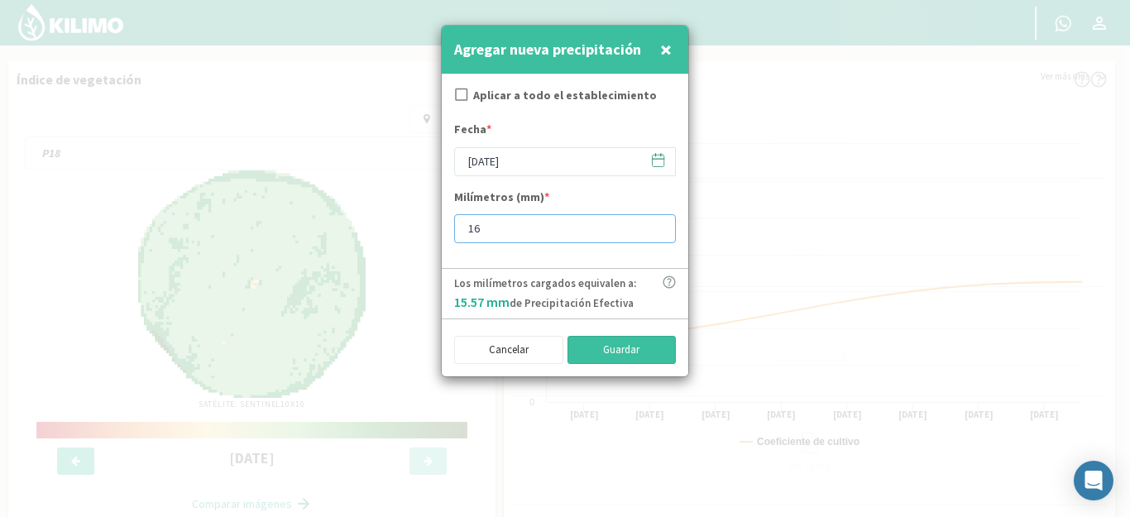
type input "16"
click at [640, 342] on button "Guardar" at bounding box center [622, 350] width 109 height 28
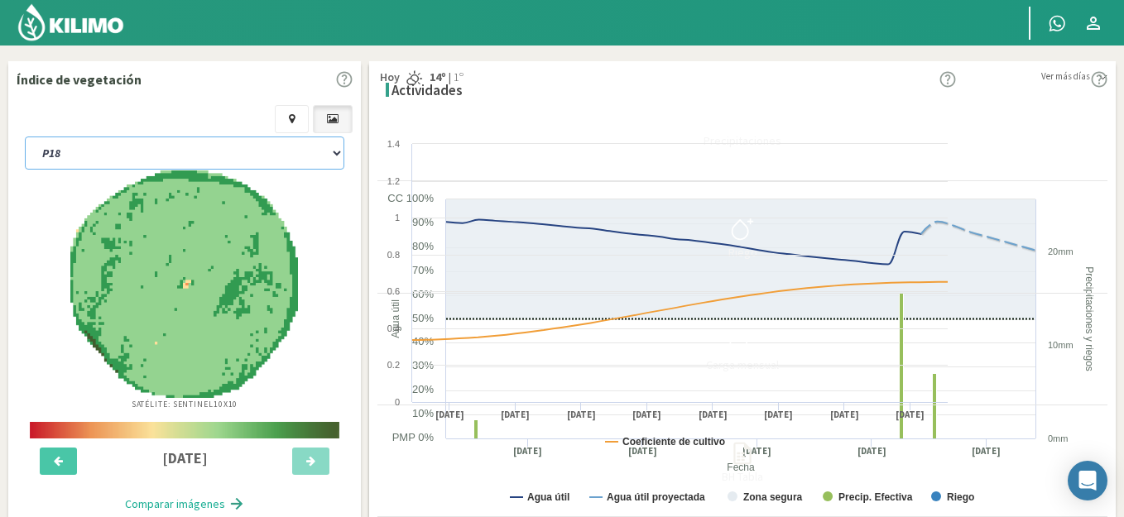
click at [81, 143] on select "P11B P18 P3A P7B SCP2A" at bounding box center [184, 153] width 319 height 33
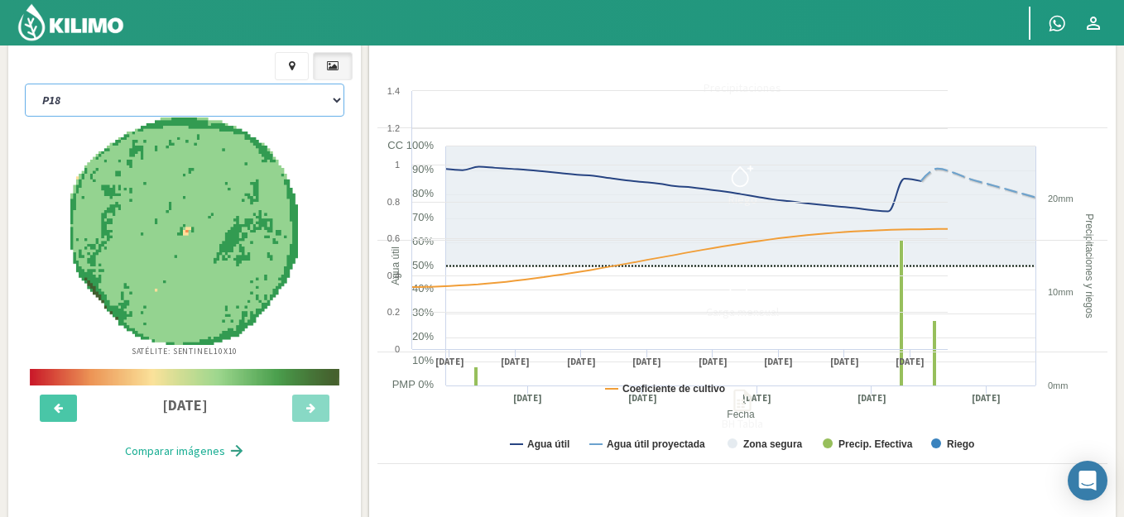
scroll to position [83, 0]
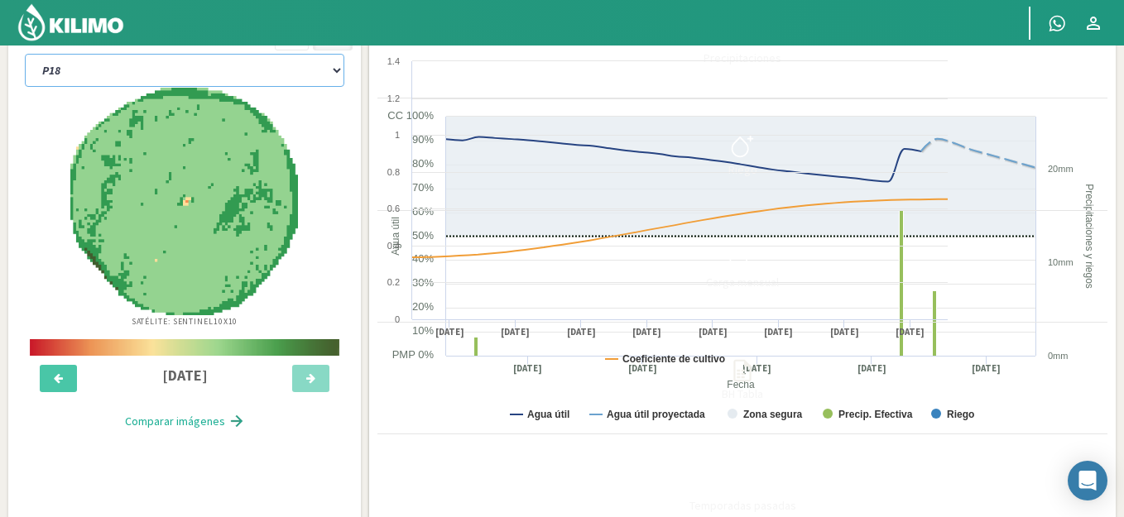
click at [163, 70] on select "P11B P18 P3A P7B SCP2A" at bounding box center [184, 70] width 319 height 33
select select "19: Object"
click at [25, 54] on select "P11B P18 P3A P7B SCP2A" at bounding box center [184, 70] width 319 height 33
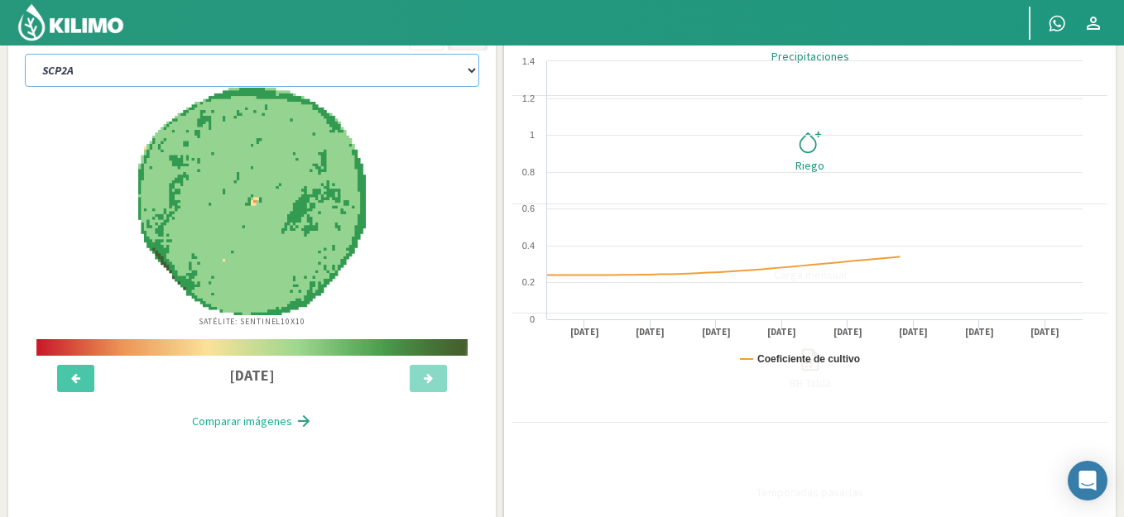
select select "8: Object"
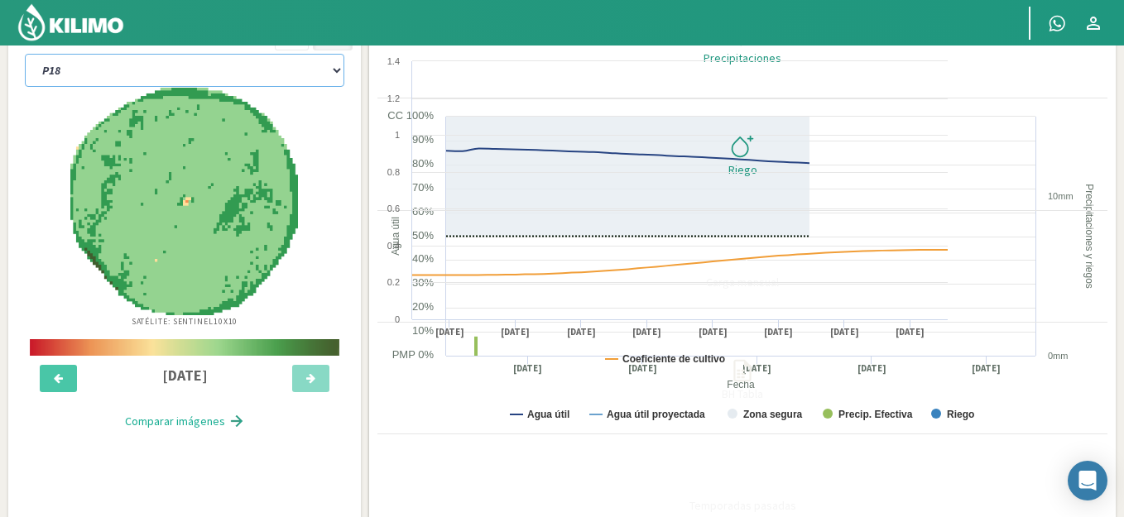
select select "24: Object"
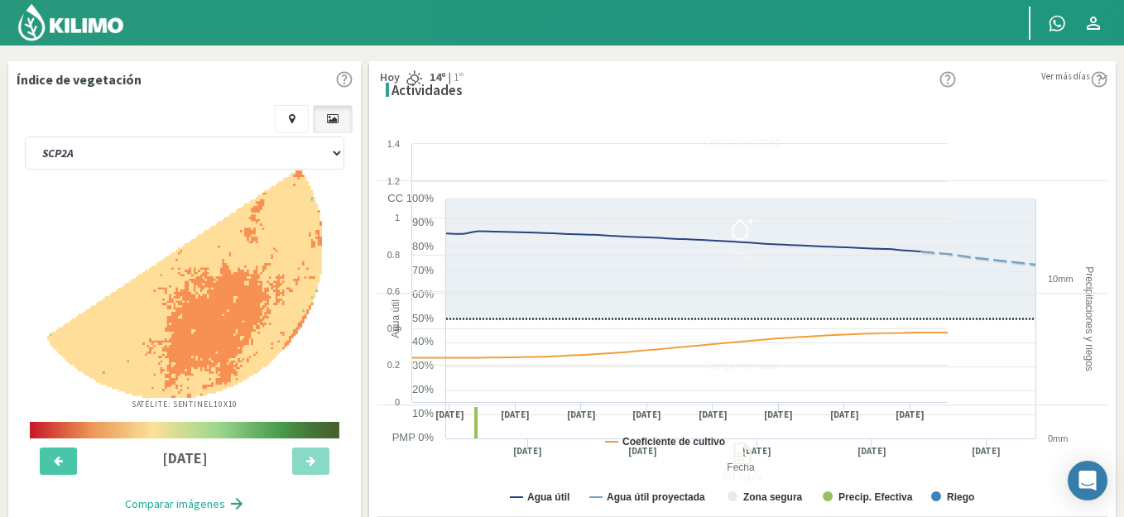
click at [1048, 135] on div "Precipitaciones" at bounding box center [742, 141] width 720 height 12
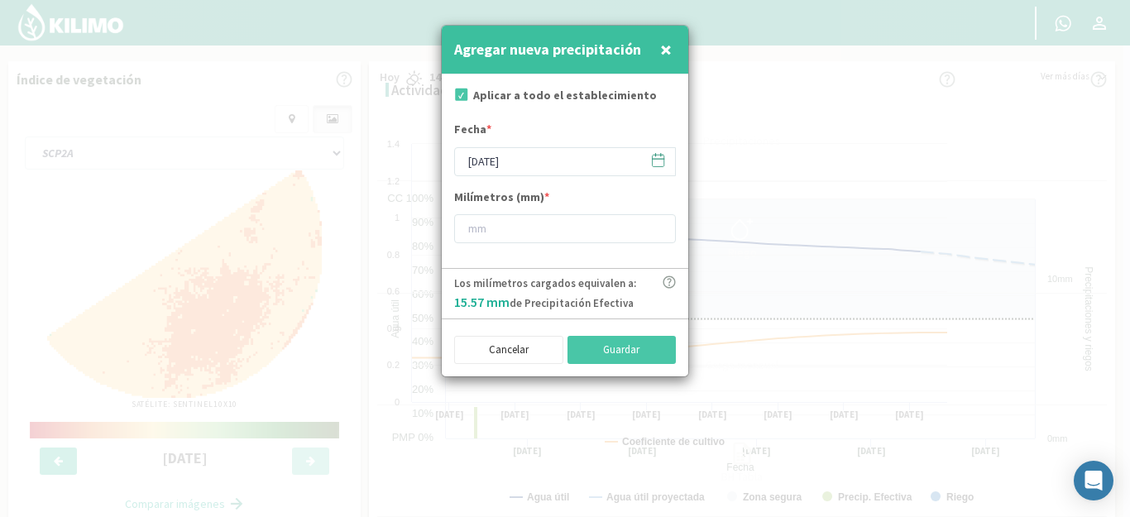
click at [464, 98] on input "checkbox" at bounding box center [460, 97] width 17 height 17
checkbox input "false"
click at [544, 226] on input "number" at bounding box center [565, 228] width 222 height 29
type input "7"
click at [633, 348] on button "Guardar" at bounding box center [622, 350] width 109 height 28
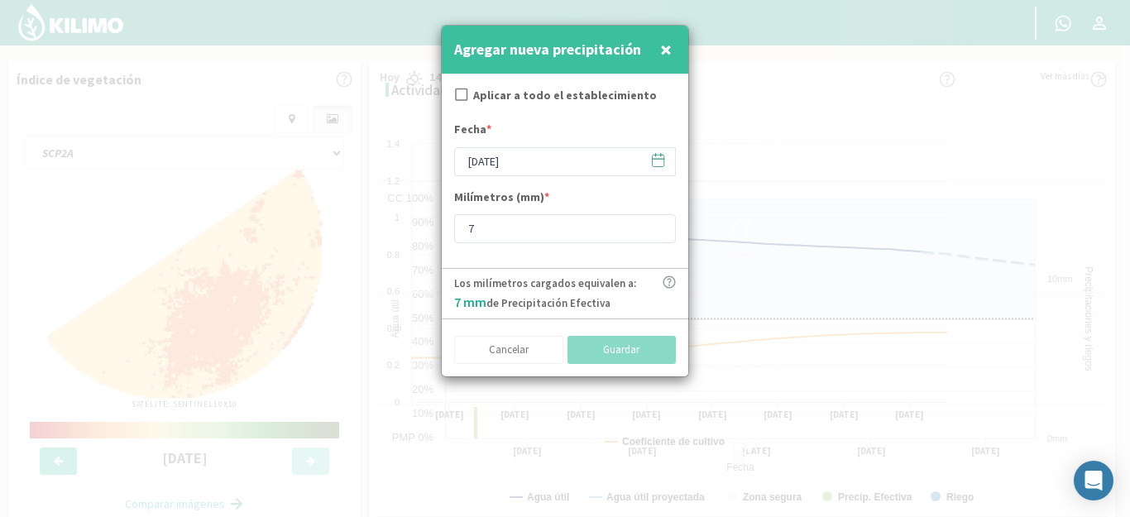
checkbox input "true"
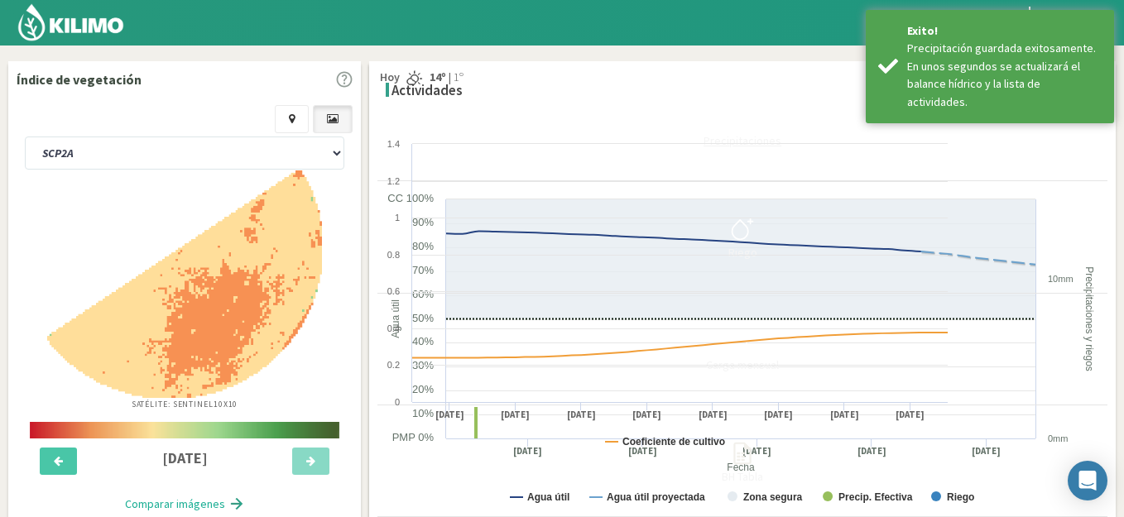
click at [1033, 135] on div "Precipitaciones" at bounding box center [742, 141] width 720 height 12
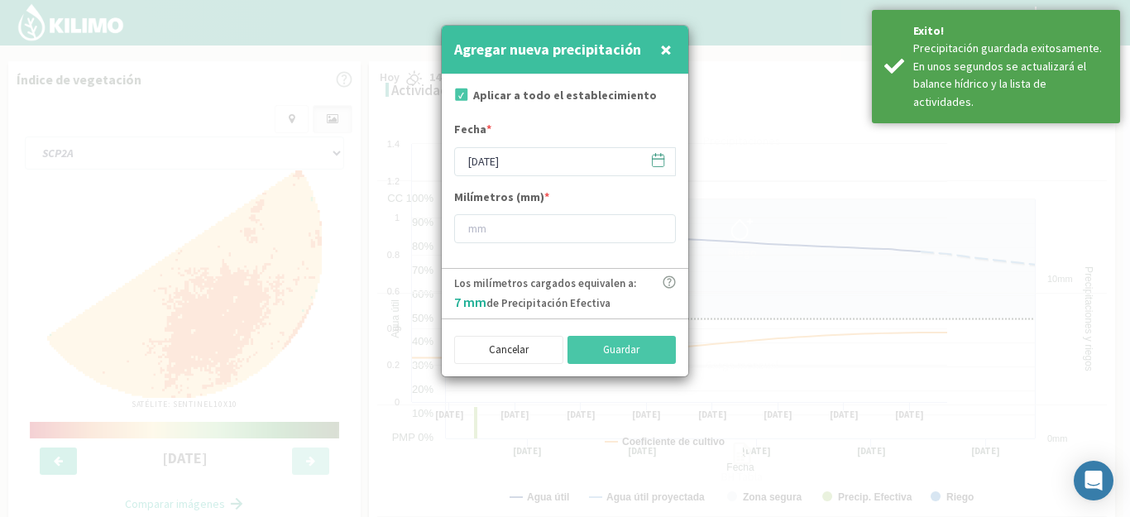
click at [525, 91] on label "Aplicar a todo el establecimiento" at bounding box center [565, 95] width 184 height 17
click at [458, 89] on input "checkbox" at bounding box center [460, 97] width 17 height 17
checkbox input "false"
click at [549, 179] on form "Aplicar a todo el establecimiento Fecha * [DATE] Milímetros (mm) *" at bounding box center [565, 171] width 247 height 194
click at [559, 165] on input "[DATE]" at bounding box center [565, 161] width 222 height 29
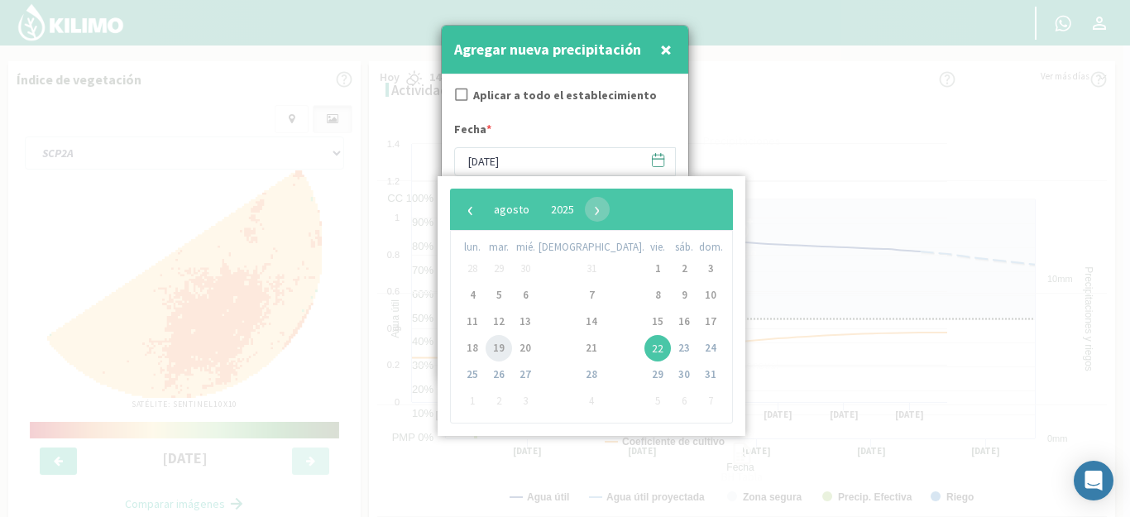
click at [512, 356] on span "19" at bounding box center [499, 348] width 26 height 26
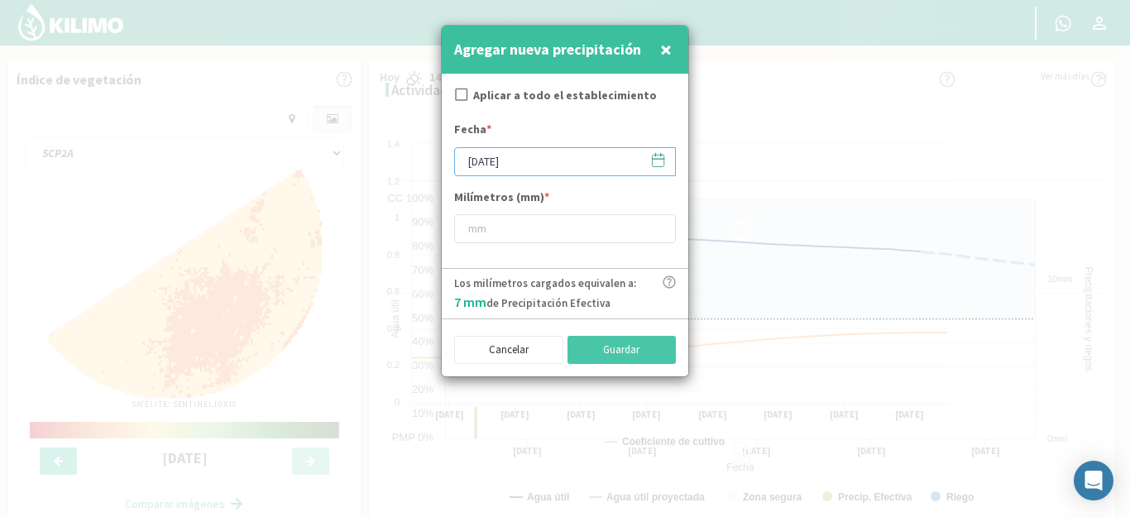
click at [543, 157] on input "[DATE]" at bounding box center [565, 161] width 222 height 29
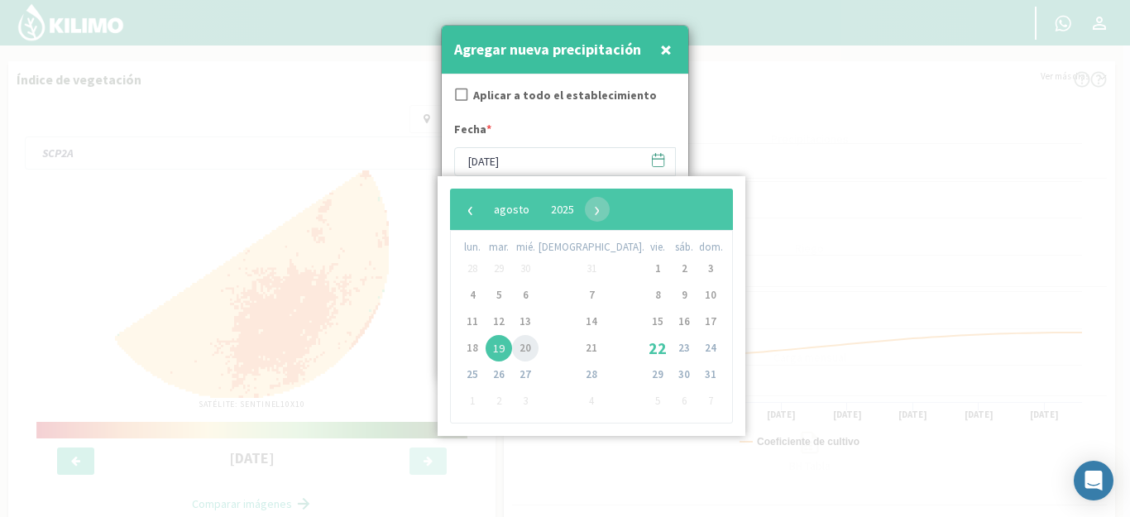
click at [532, 348] on span "20" at bounding box center [525, 348] width 26 height 26
type input "[DATE]"
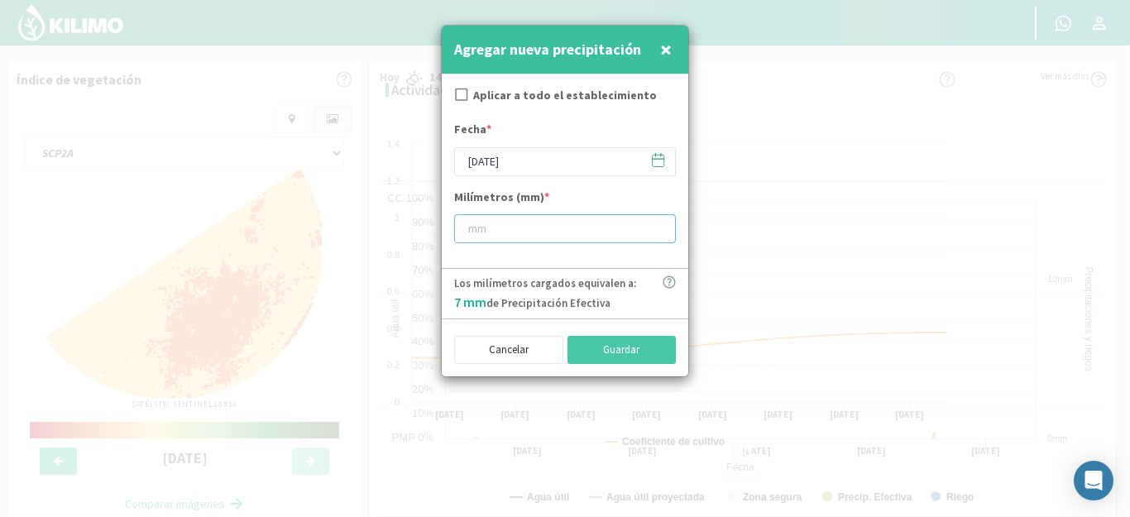
click at [532, 225] on input "number" at bounding box center [565, 228] width 222 height 29
type input "16"
click at [633, 354] on button "Guardar" at bounding box center [622, 350] width 109 height 28
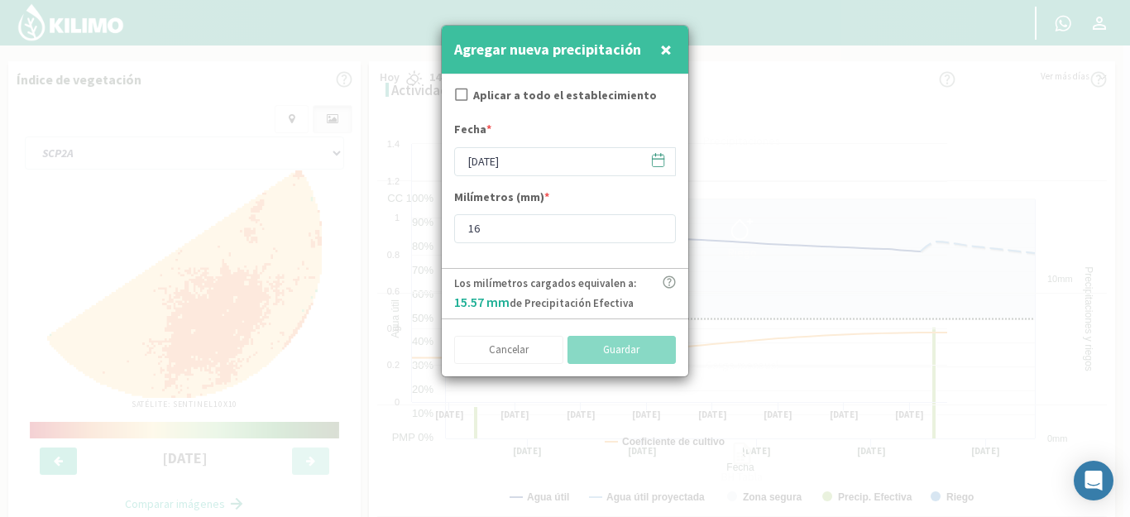
checkbox input "true"
type input "[DATE]"
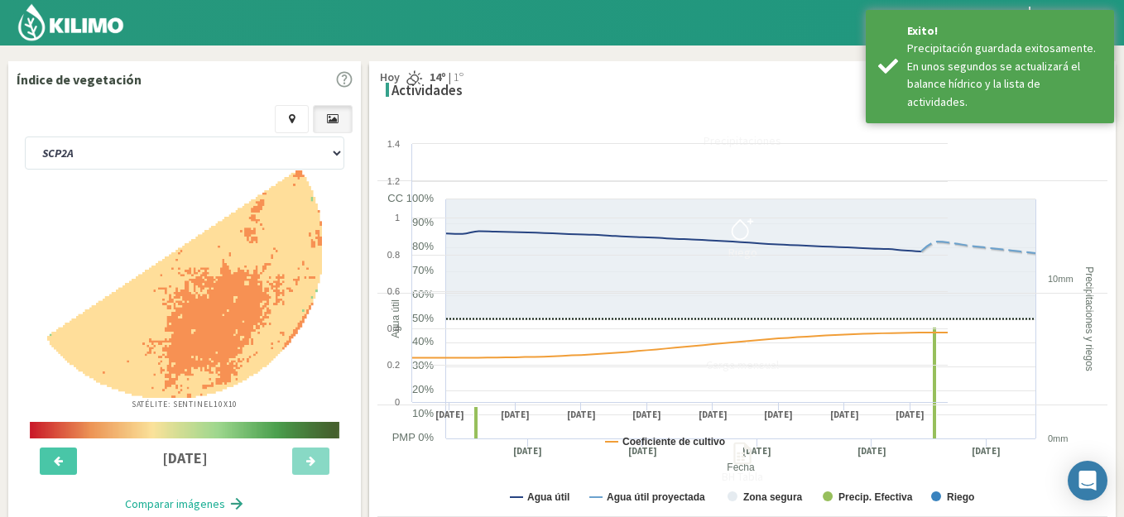
click at [103, 23] on img at bounding box center [71, 22] width 108 height 40
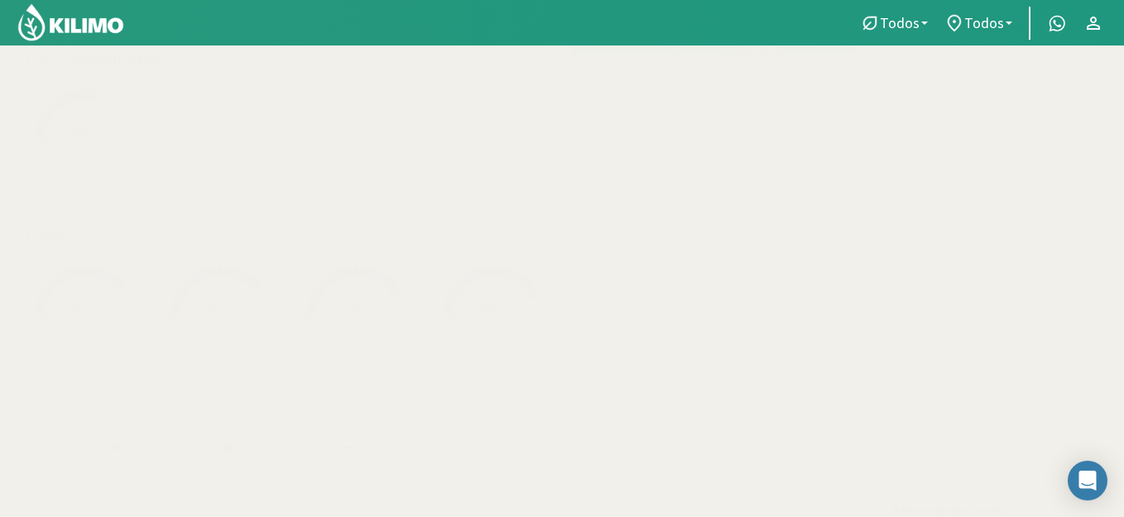
scroll to position [165, 0]
click at [210, 100] on div "Created with Highcharts 9.2.2 PMP CC 58% BEL - P1A [PERSON_NAME]" at bounding box center [289, 59] width 544 height 120
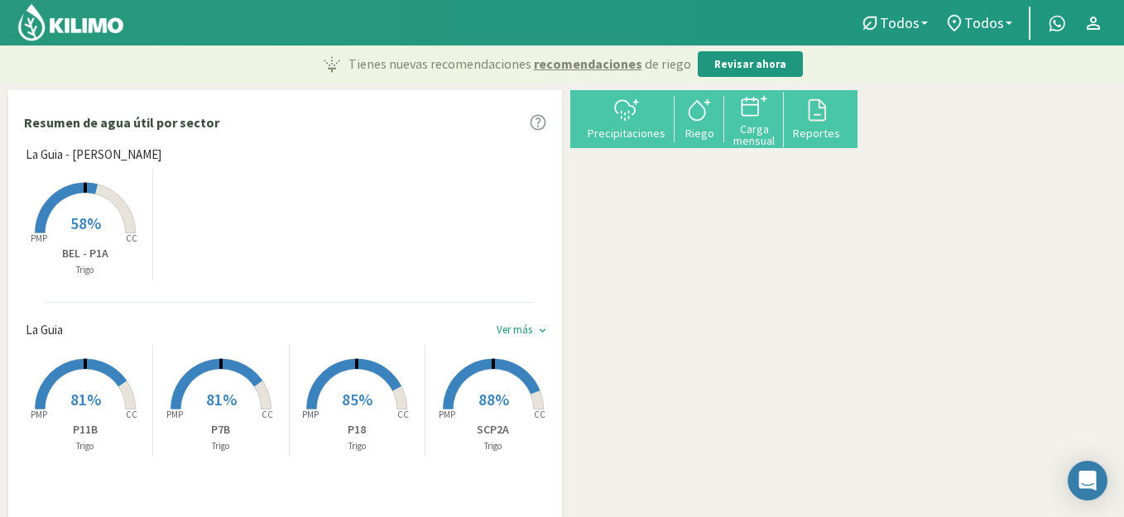
click at [97, 223] on span "58%" at bounding box center [85, 223] width 31 height 21
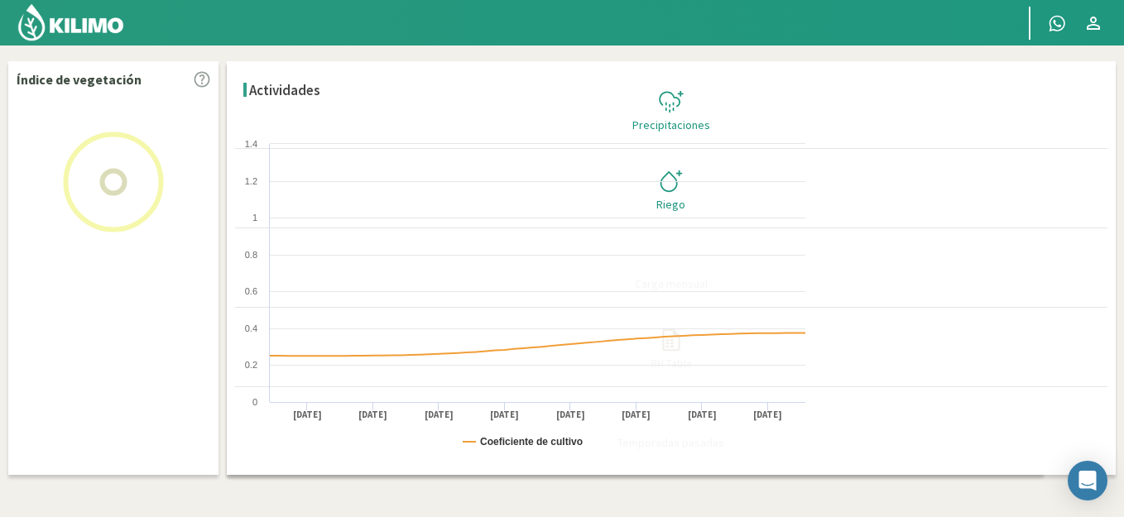
select select "1: Object"
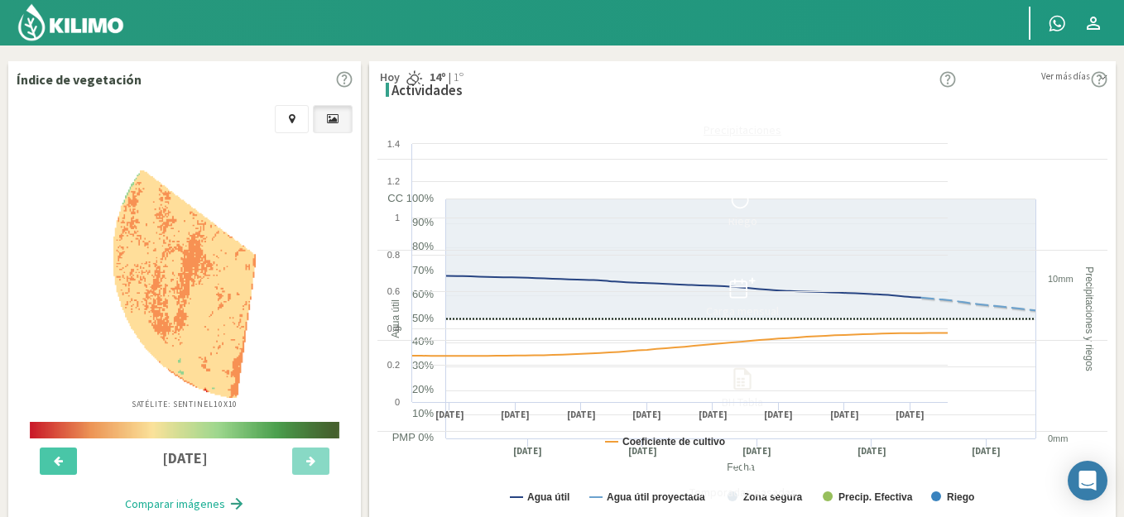
click at [1067, 118] on button "Precipitaciones" at bounding box center [742, 115] width 730 height 90
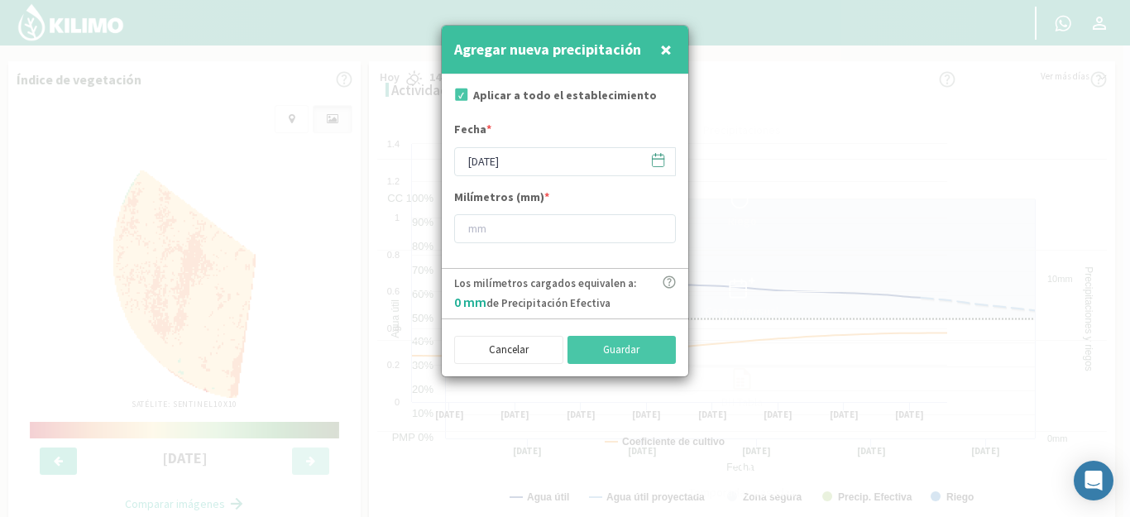
click at [462, 94] on input "checkbox" at bounding box center [460, 97] width 17 height 17
checkbox input "false"
click at [492, 229] on input "number" at bounding box center [565, 228] width 222 height 29
type input "6"
click at [595, 343] on button "Guardar" at bounding box center [622, 350] width 109 height 28
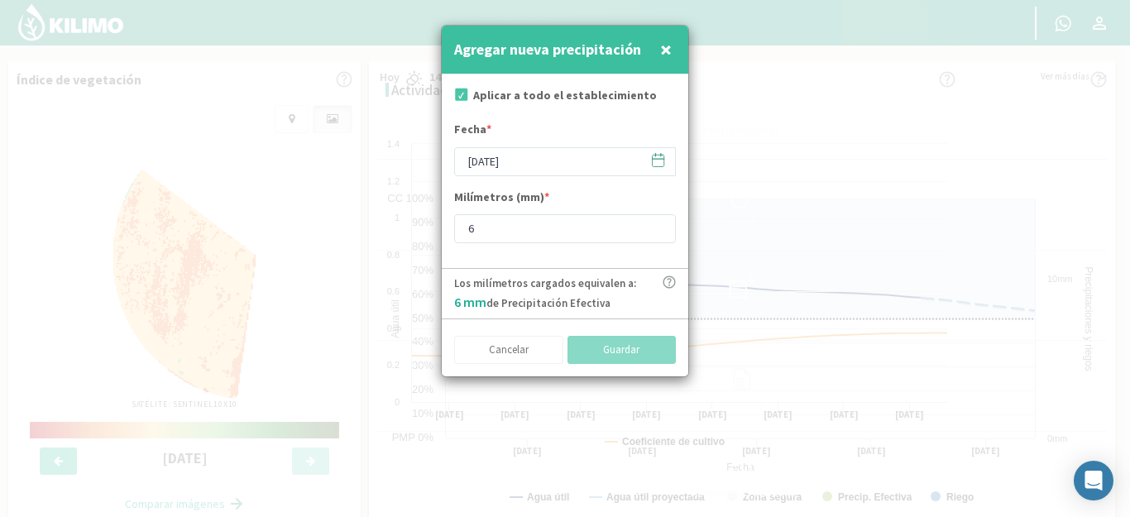
checkbox input "true"
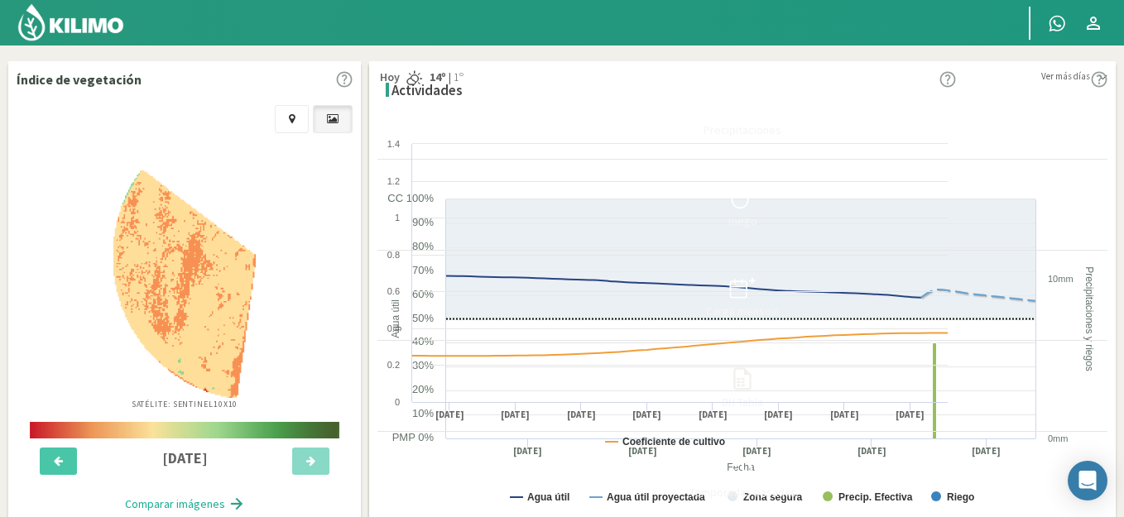
click at [71, 26] on img at bounding box center [71, 22] width 108 height 40
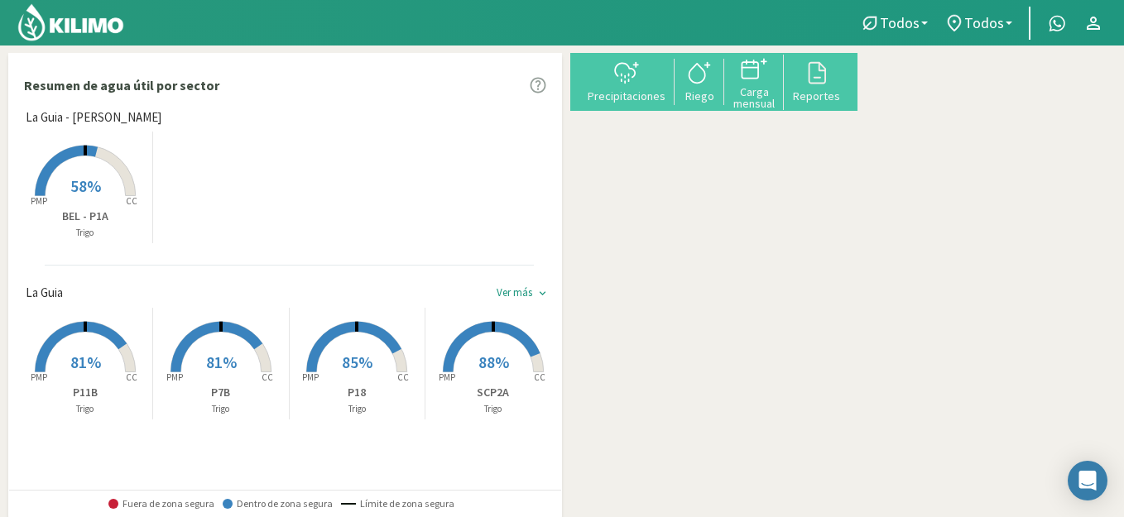
click at [70, 170] on rect at bounding box center [85, 198] width 132 height 132
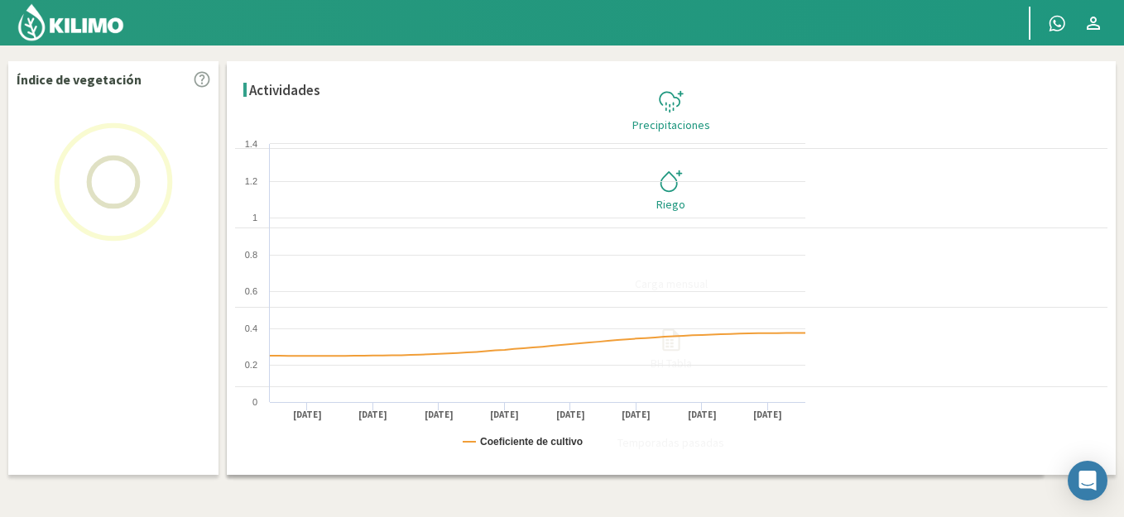
select select "1: Object"
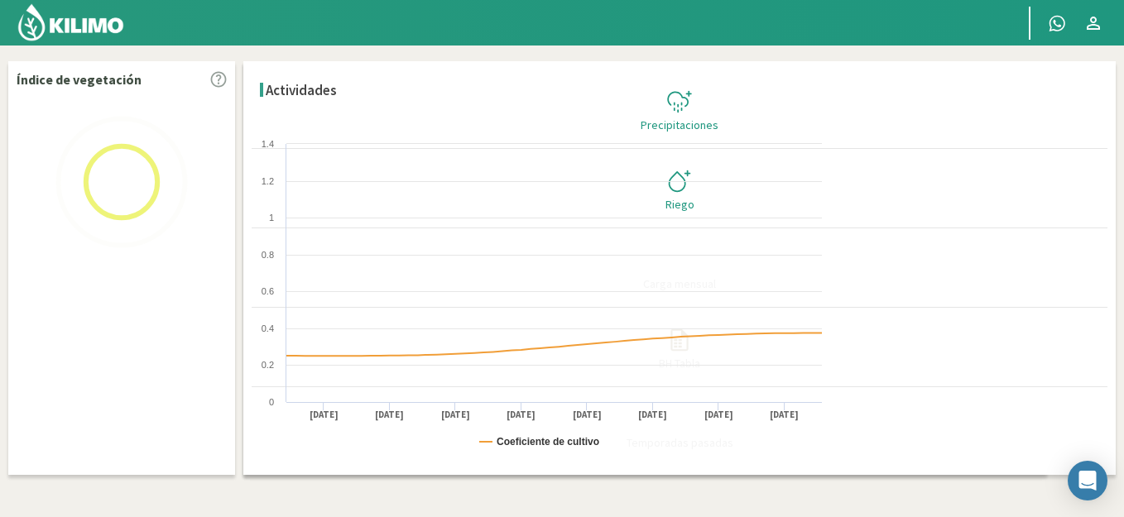
checkbox input "true"
type input "[DATE]"
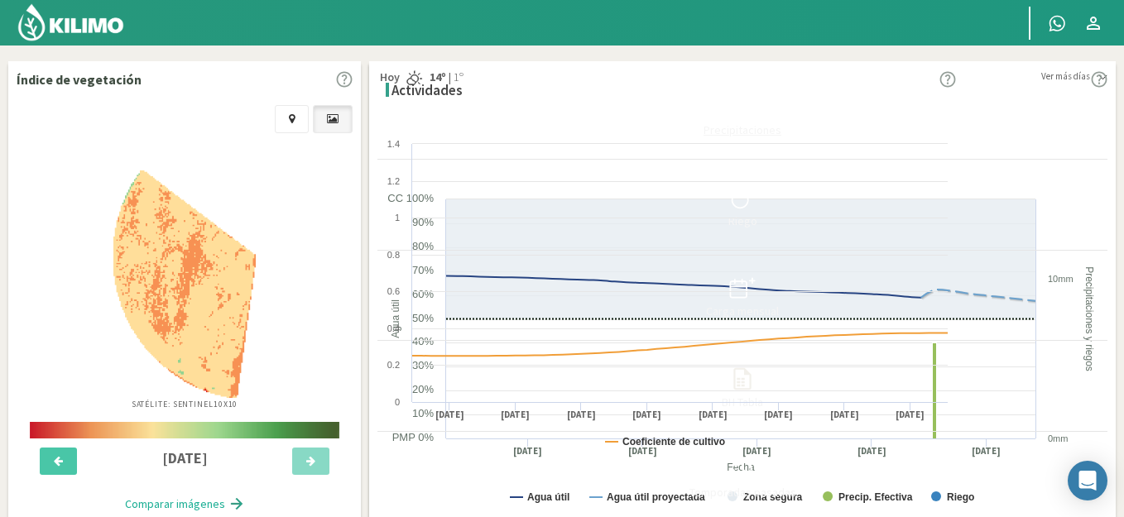
click at [1031, 95] on div at bounding box center [742, 107] width 720 height 26
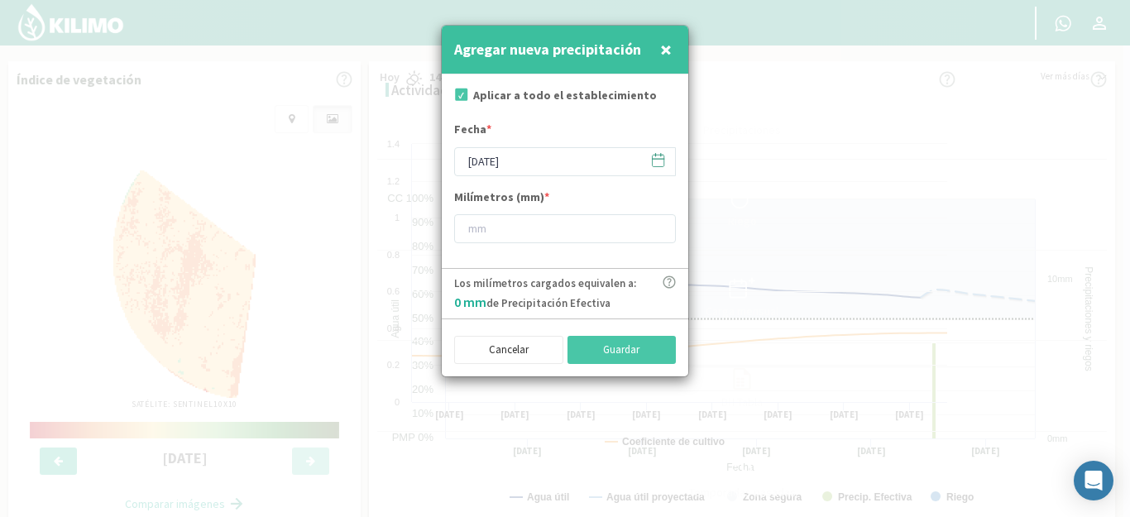
click at [564, 85] on form "Aplicar a todo el establecimiento Fecha * [DATE] Milímetros (mm) *" at bounding box center [565, 171] width 247 height 194
click at [561, 94] on label "Aplicar a todo el establecimiento" at bounding box center [565, 95] width 184 height 17
click at [463, 102] on div at bounding box center [459, 97] width 11 height 19
click at [463, 97] on input "checkbox" at bounding box center [460, 97] width 17 height 17
checkbox input "false"
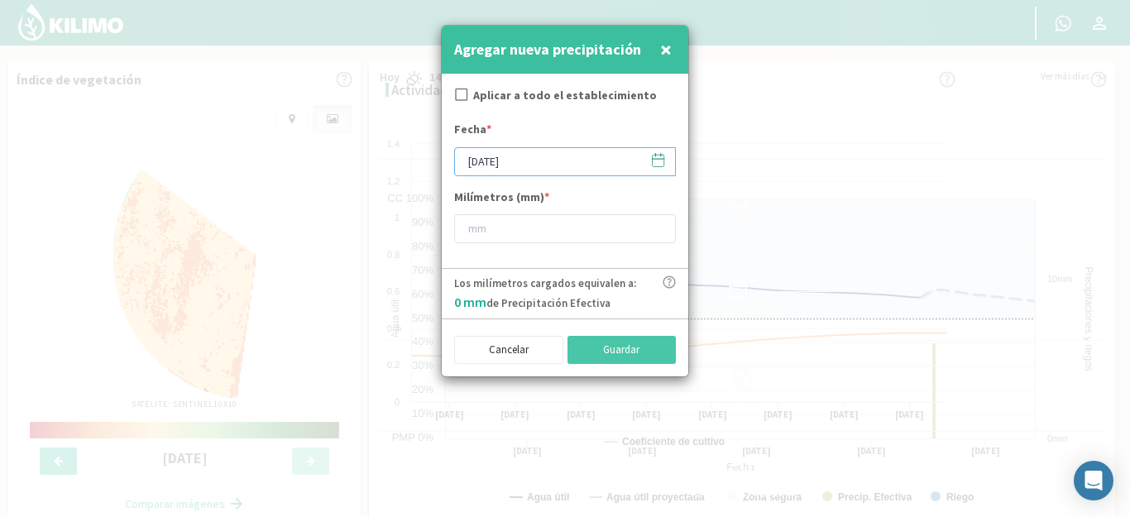
click at [503, 155] on input "[DATE]" at bounding box center [565, 161] width 222 height 29
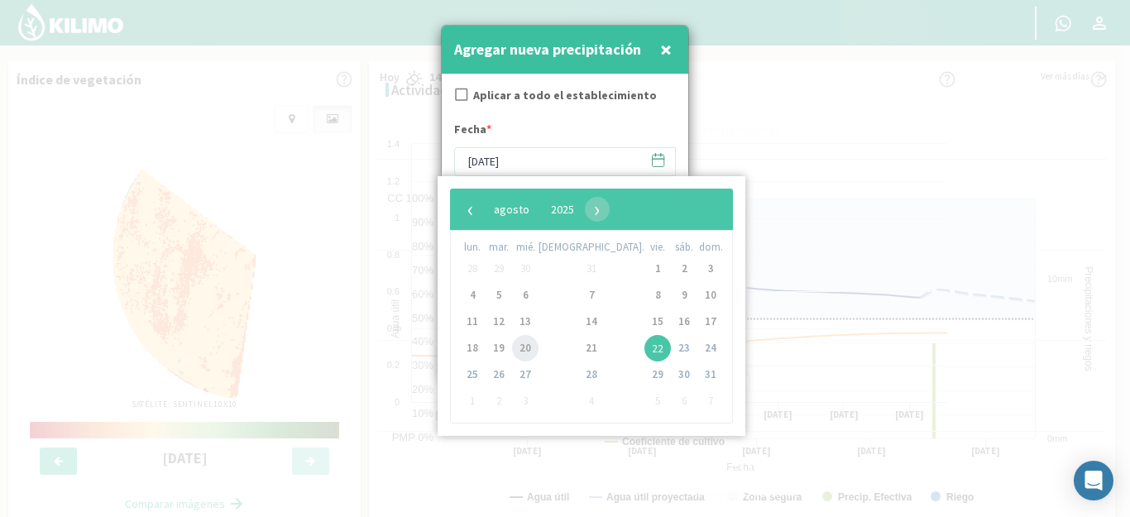
click at [530, 350] on span "20" at bounding box center [525, 348] width 26 height 26
type input "[DATE]"
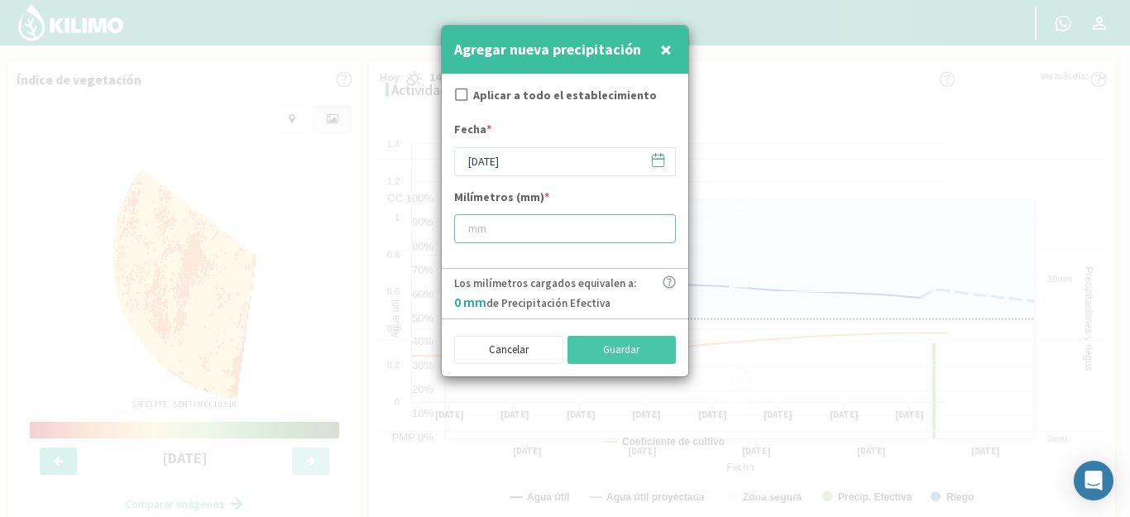
click at [559, 218] on input "number" at bounding box center [565, 228] width 222 height 29
type input "6"
click at [600, 348] on button "Guardar" at bounding box center [622, 350] width 109 height 28
checkbox input "true"
type input "[DATE]"
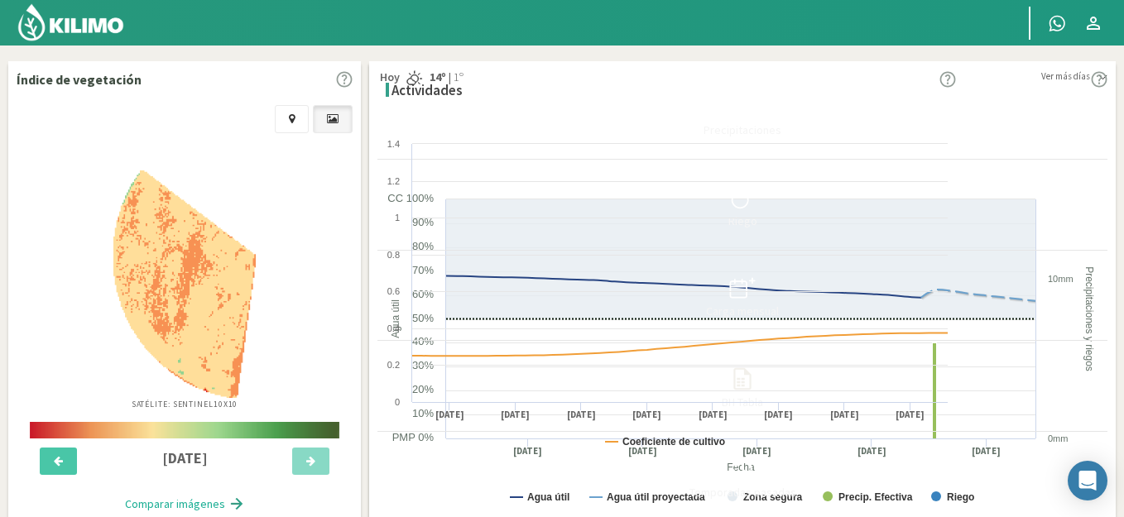
click at [93, 23] on img at bounding box center [71, 22] width 108 height 40
